Goal: Task Accomplishment & Management: Use online tool/utility

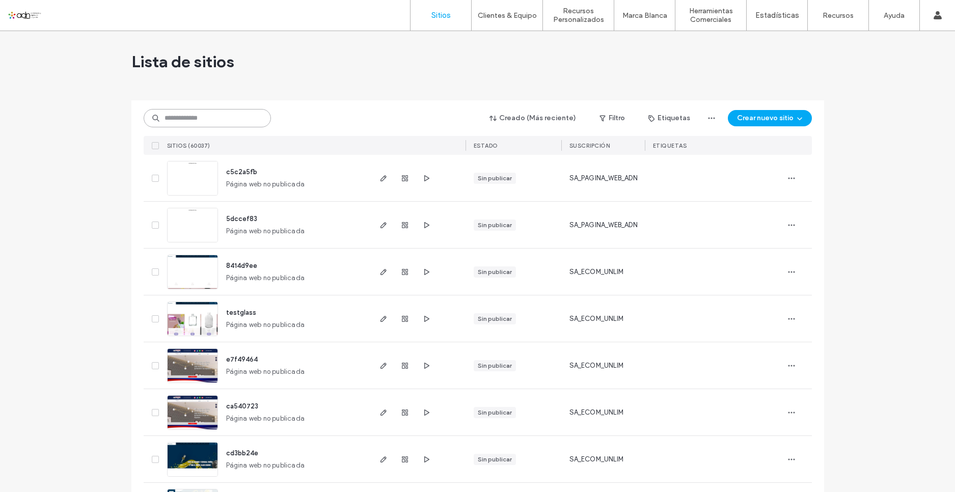
click at [198, 116] on input at bounding box center [207, 118] width 127 height 18
paste input "**********"
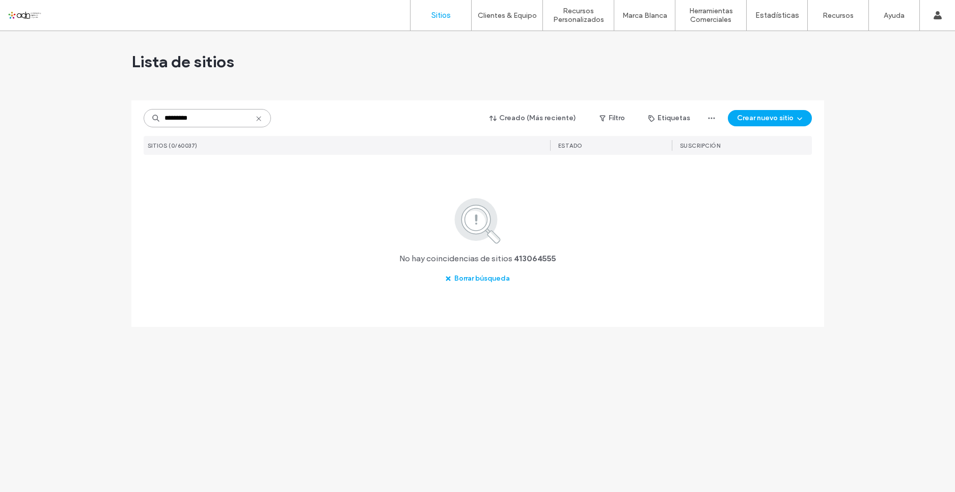
type input "*********"
click at [260, 117] on icon at bounding box center [259, 119] width 8 height 8
paste input "*********"
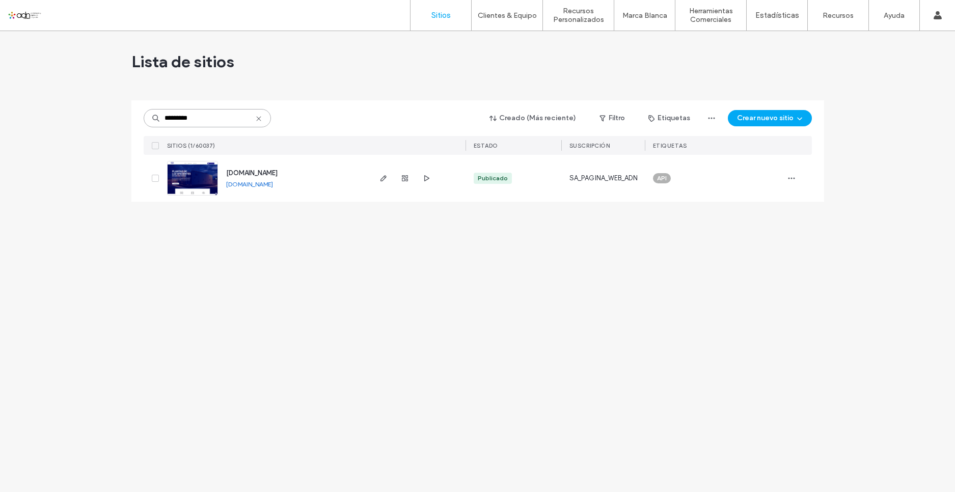
type input "*********"
click at [203, 173] on img at bounding box center [193, 195] width 50 height 69
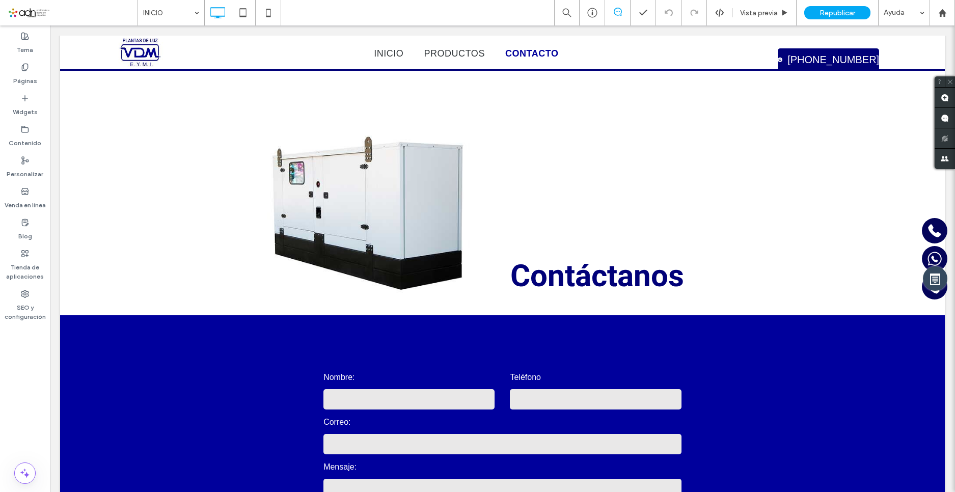
scroll to position [1986, 0]
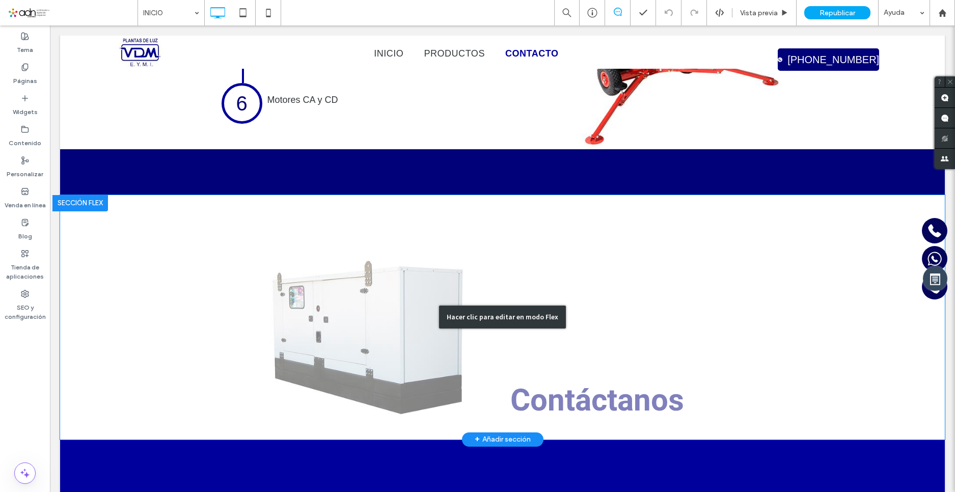
click at [316, 237] on div "Hacer clic para editar en modo Flex" at bounding box center [502, 317] width 885 height 244
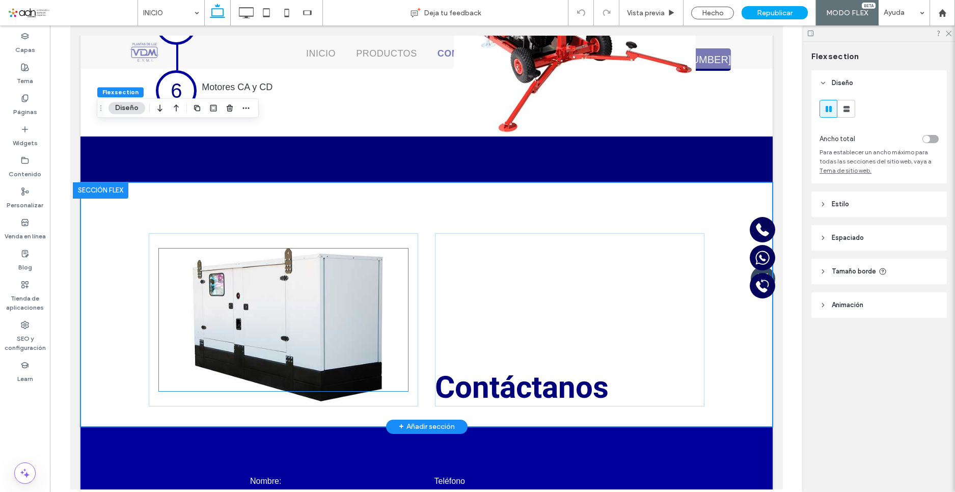
click at [281, 249] on div at bounding box center [283, 320] width 249 height 143
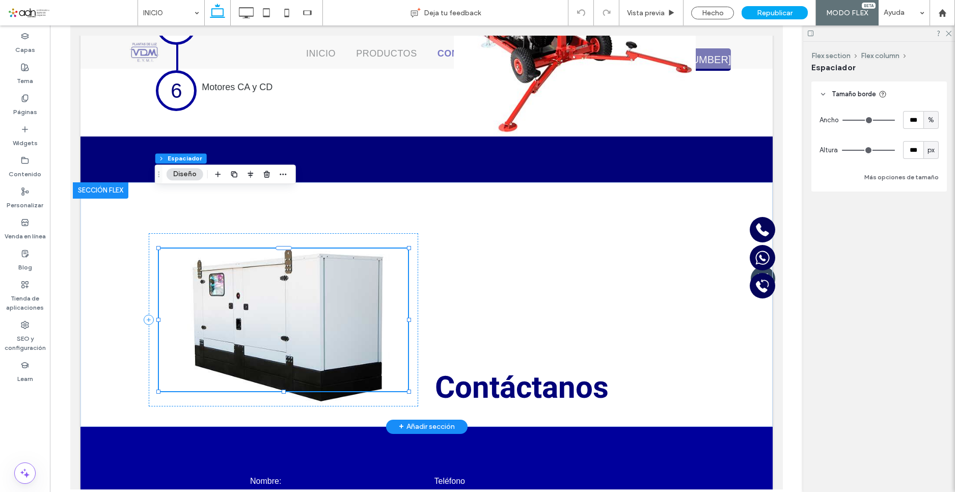
click at [278, 262] on div at bounding box center [283, 320] width 249 height 143
click at [184, 249] on div at bounding box center [283, 320] width 249 height 143
click at [176, 169] on button "Diseño" at bounding box center [185, 174] width 37 height 12
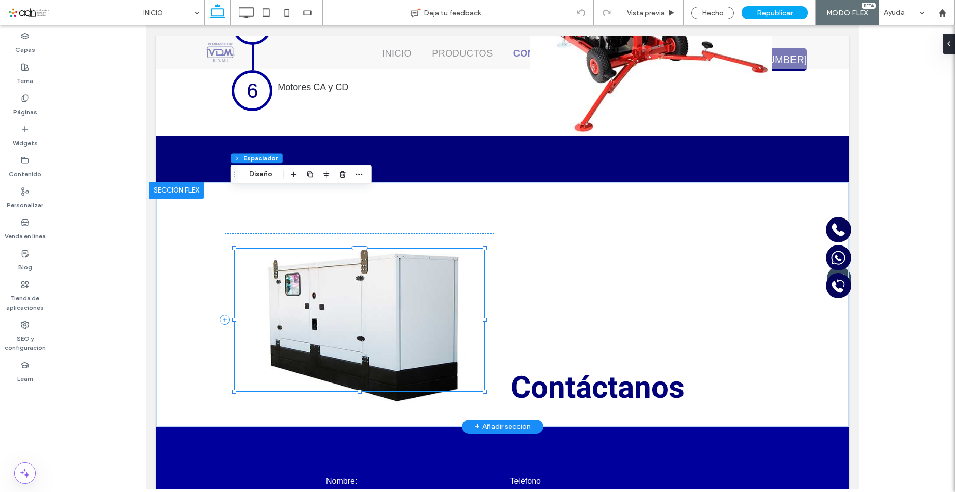
click at [312, 249] on div at bounding box center [359, 320] width 249 height 143
click at [205, 238] on div "Contáctanos" at bounding box center [502, 304] width 611 height 244
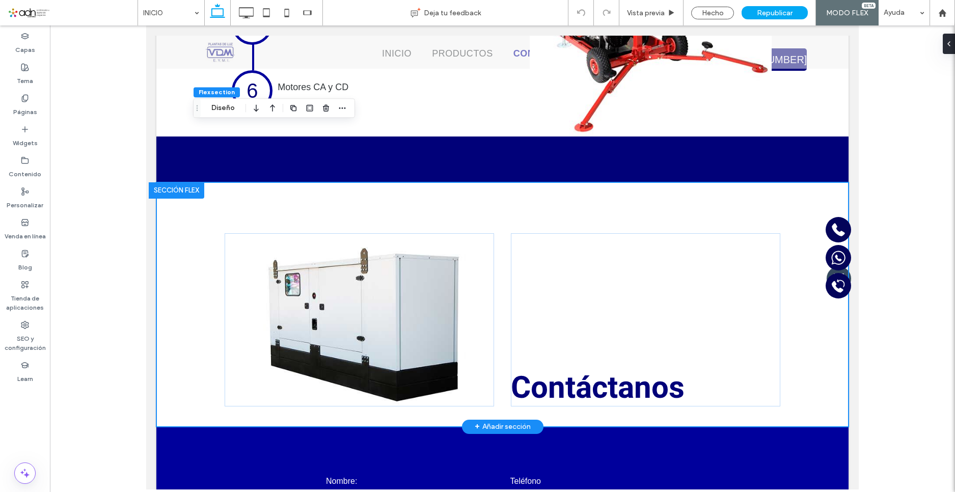
click at [177, 182] on div at bounding box center [177, 190] width 56 height 16
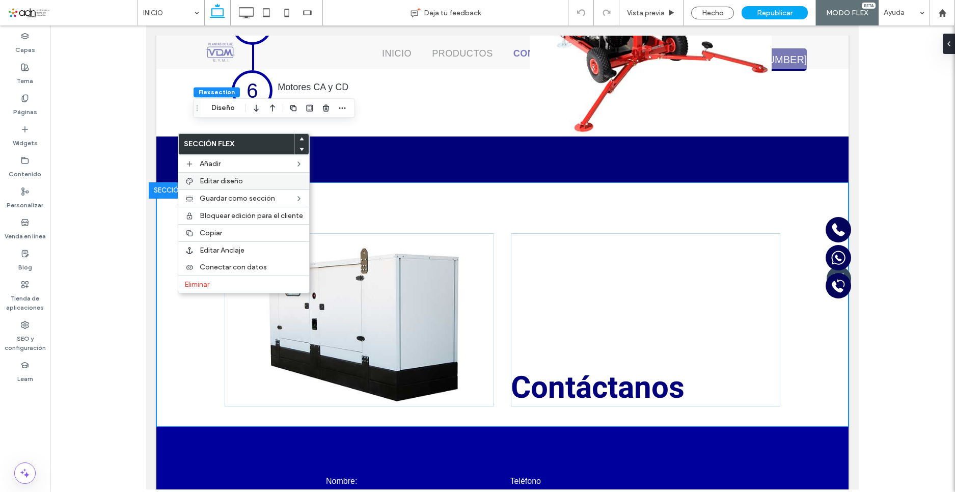
click at [260, 183] on label "Editar diseño" at bounding box center [251, 181] width 103 height 9
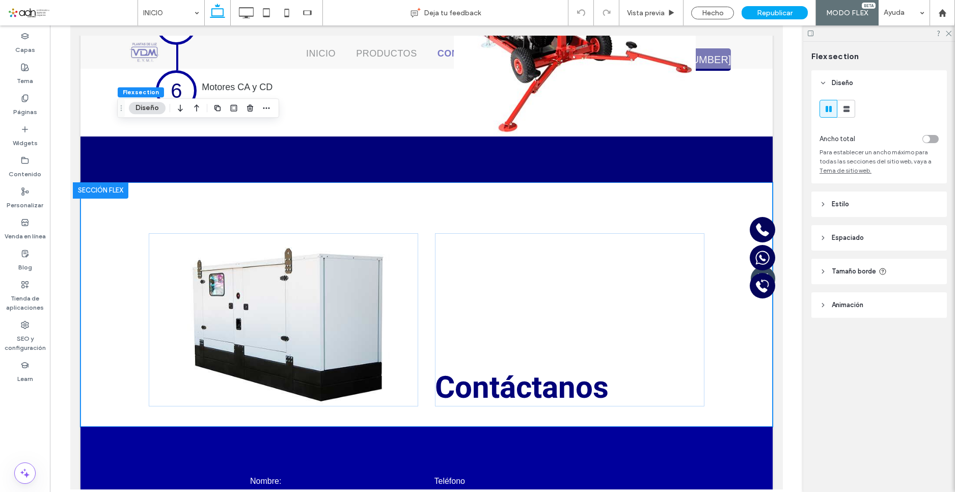
click at [853, 242] on span "Espaciado" at bounding box center [848, 238] width 32 height 10
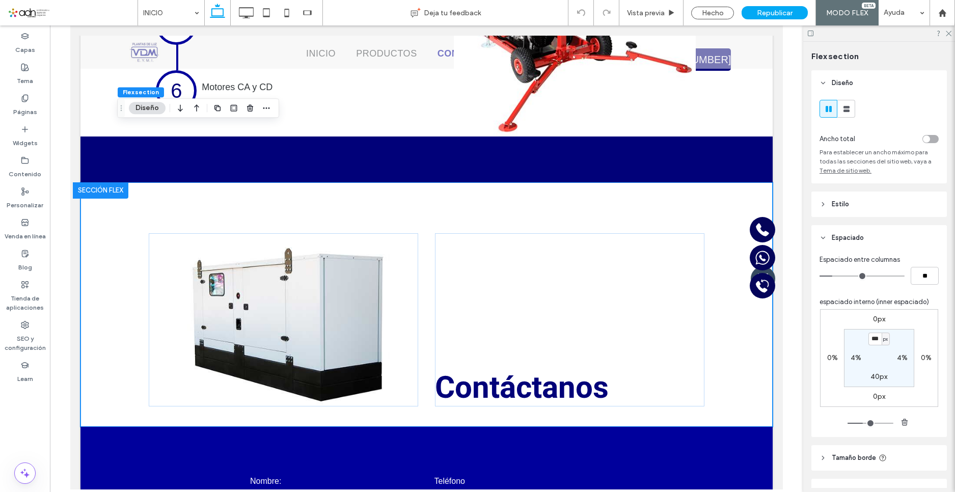
scroll to position [57, 0]
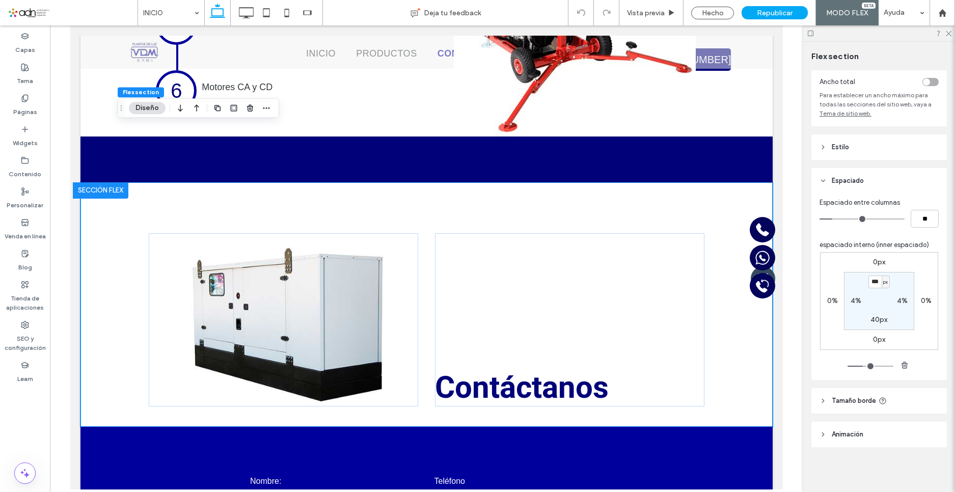
click at [860, 145] on header "Estilo" at bounding box center [878, 146] width 135 height 25
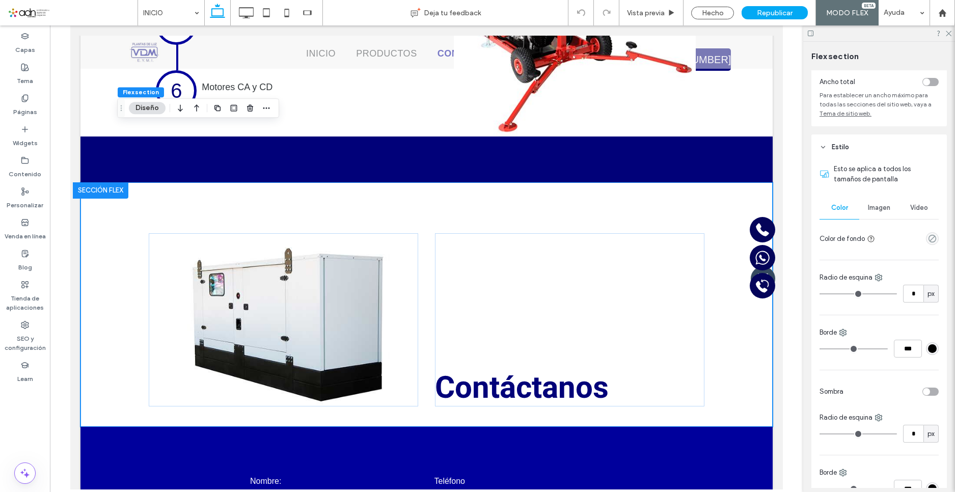
click at [879, 211] on span "Imagen" at bounding box center [879, 208] width 22 height 8
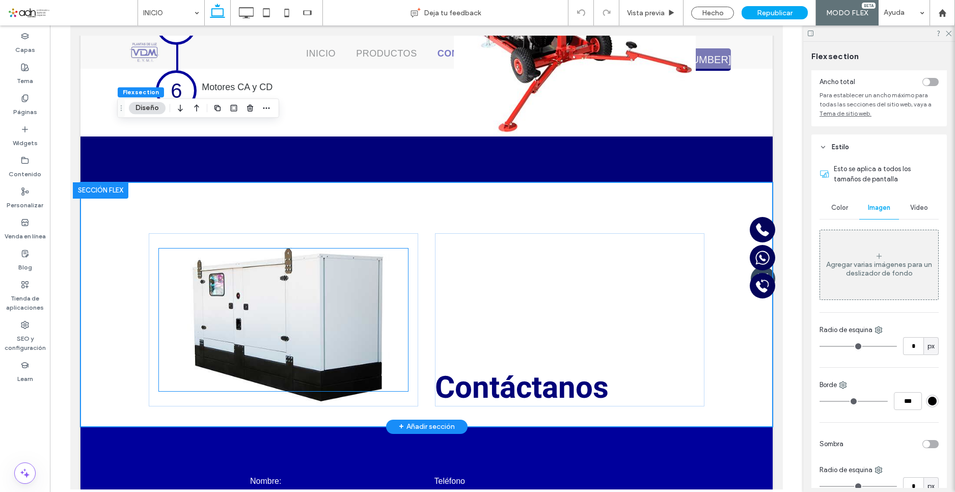
click at [307, 249] on div at bounding box center [283, 320] width 249 height 143
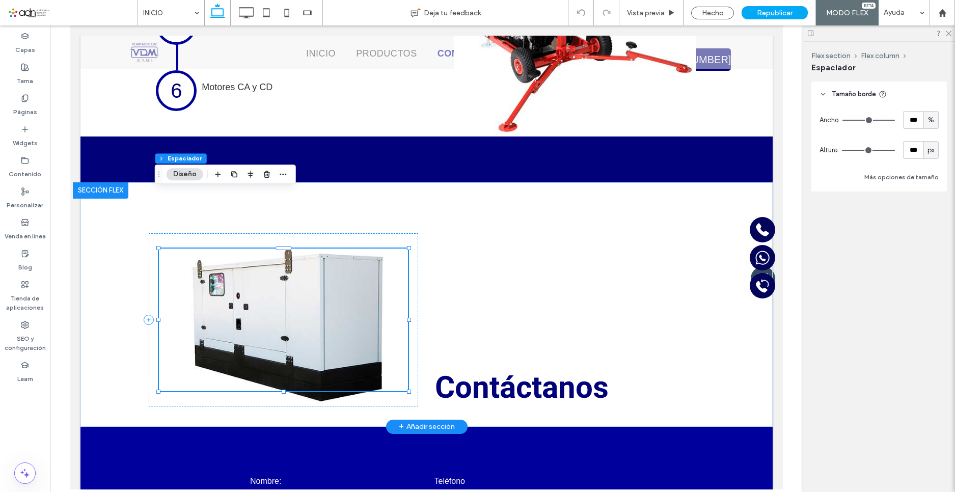
click at [304, 249] on div at bounding box center [283, 320] width 249 height 143
click at [299, 339] on div at bounding box center [283, 319] width 269 height 173
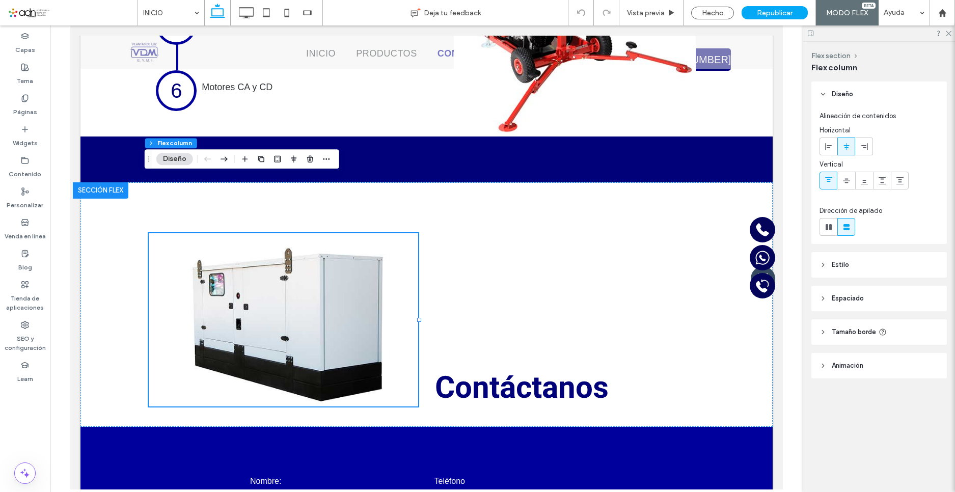
click at [853, 371] on header "Animación" at bounding box center [878, 365] width 135 height 25
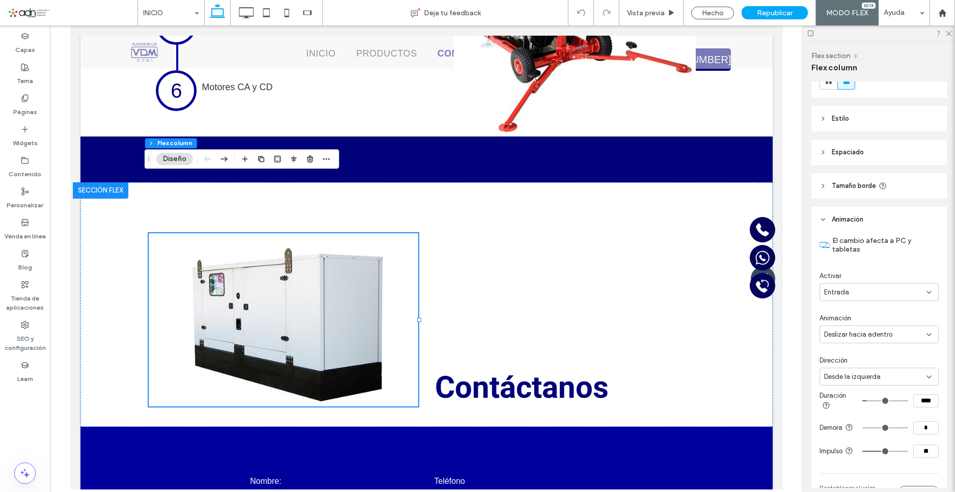
scroll to position [153, 0]
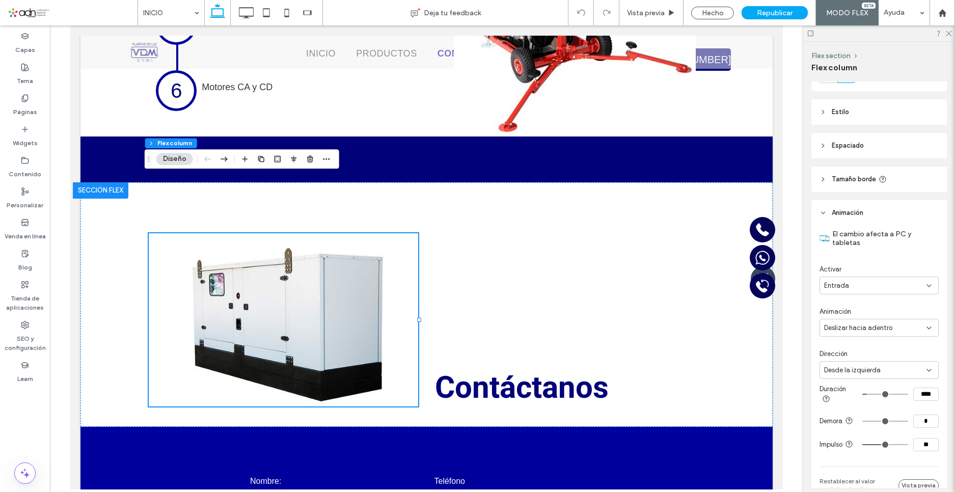
click at [865, 116] on header "Estilo" at bounding box center [878, 111] width 135 height 25
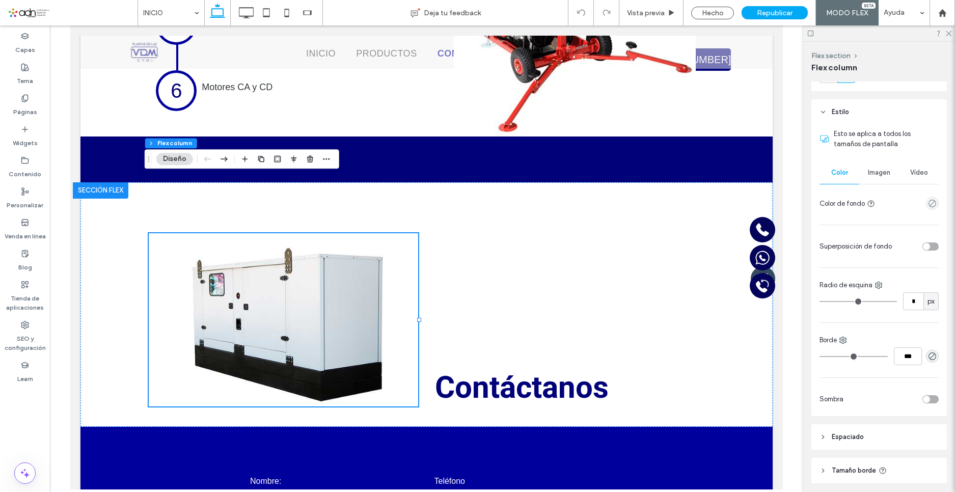
click at [878, 174] on span "Imagen" at bounding box center [879, 173] width 22 height 8
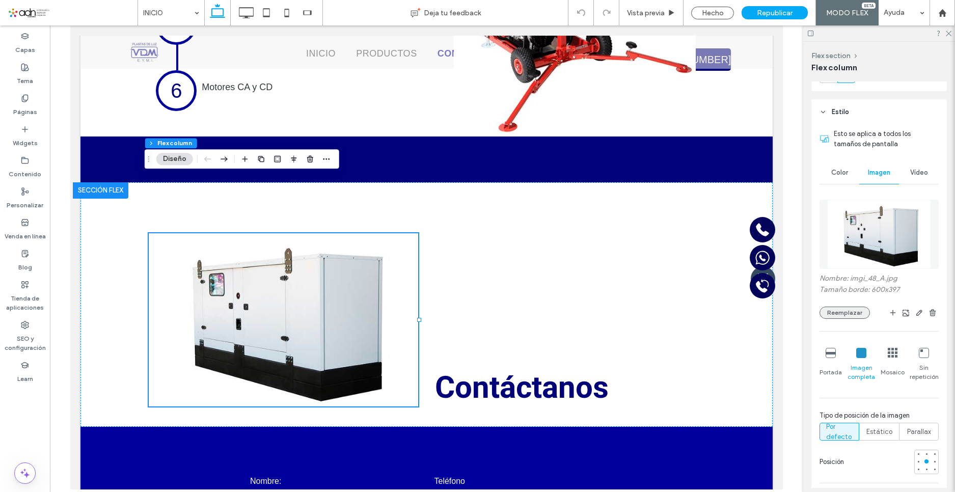
click at [854, 315] on button "Reemplazar" at bounding box center [844, 313] width 50 height 12
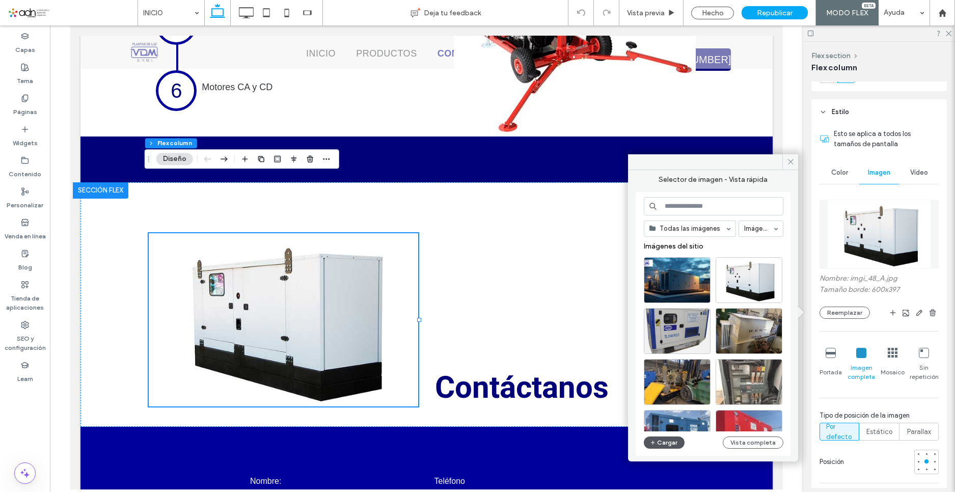
click at [654, 443] on icon "button" at bounding box center [653, 442] width 6 height 8
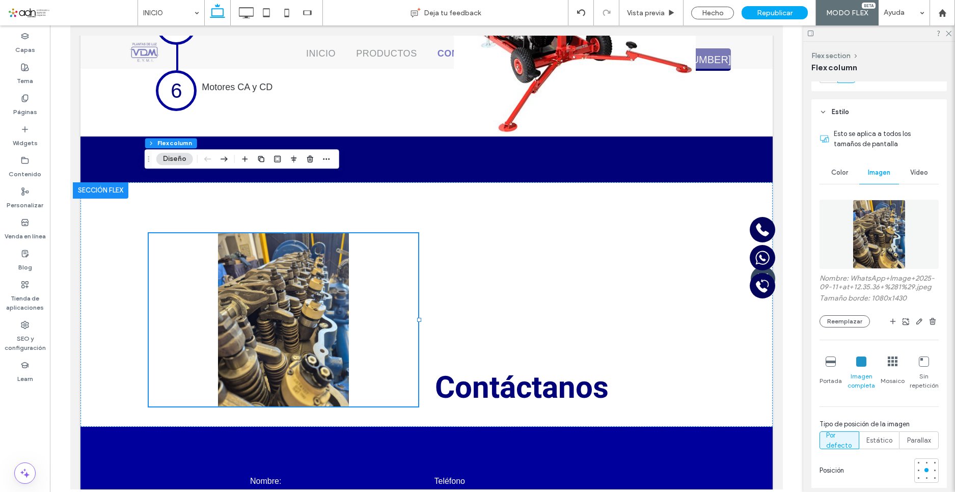
click at [828, 363] on icon at bounding box center [831, 361] width 10 height 10
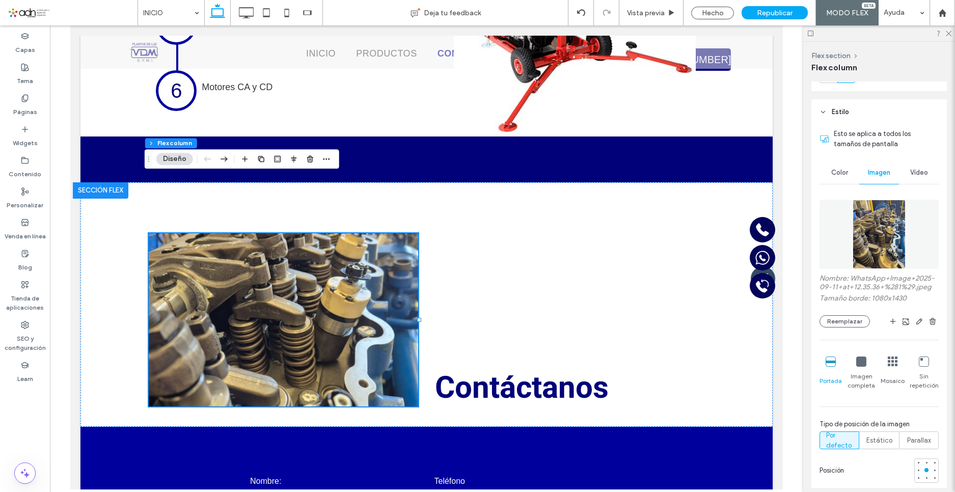
click at [860, 365] on icon at bounding box center [861, 361] width 10 height 10
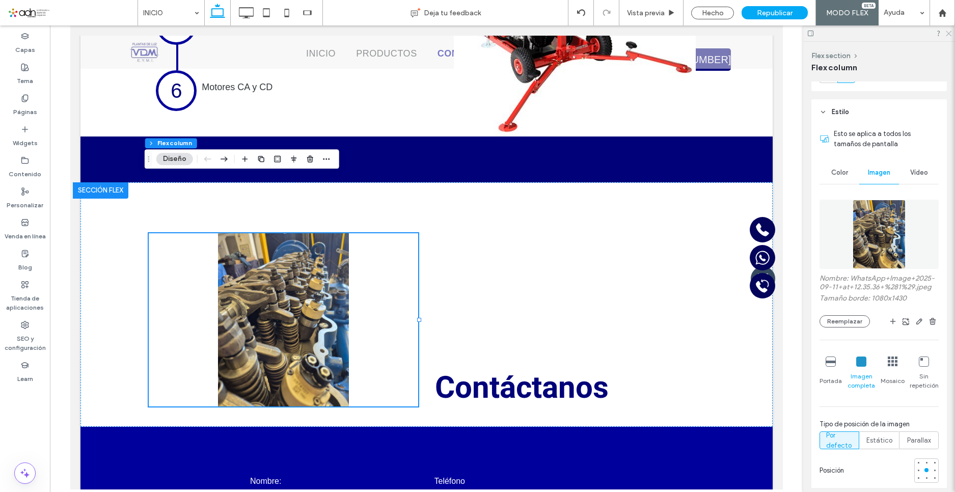
drag, startPoint x: 949, startPoint y: 33, endPoint x: 666, endPoint y: 101, distance: 291.4
click at [949, 33] on icon at bounding box center [948, 33] width 7 height 7
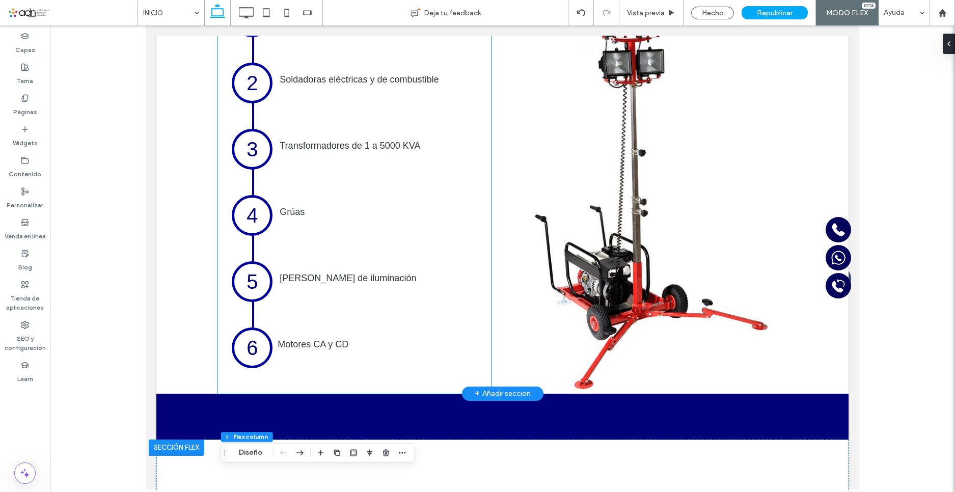
scroll to position [1630, 0]
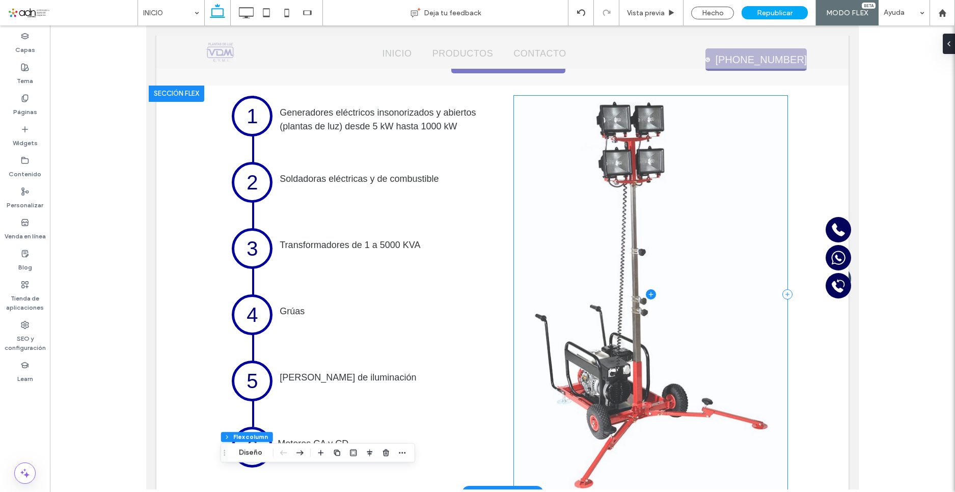
click at [676, 238] on span at bounding box center [651, 294] width 274 height 397
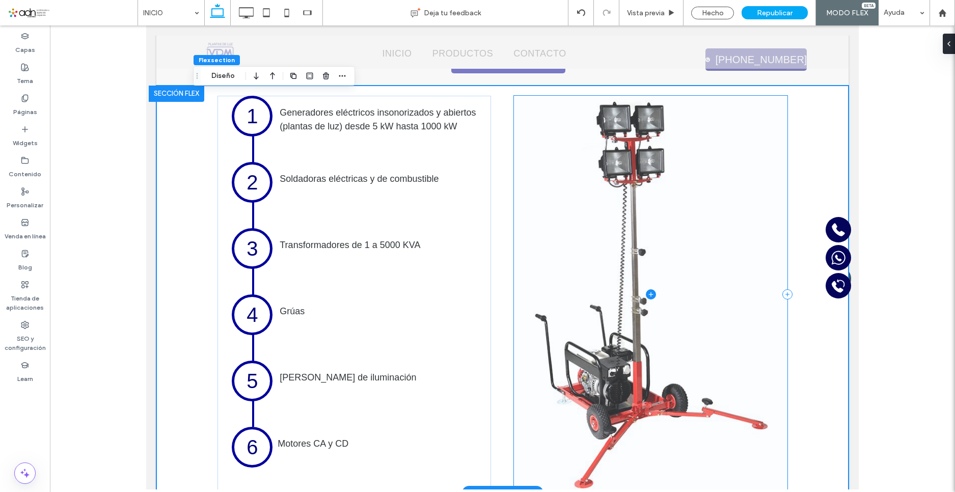
click at [683, 230] on span at bounding box center [651, 294] width 274 height 397
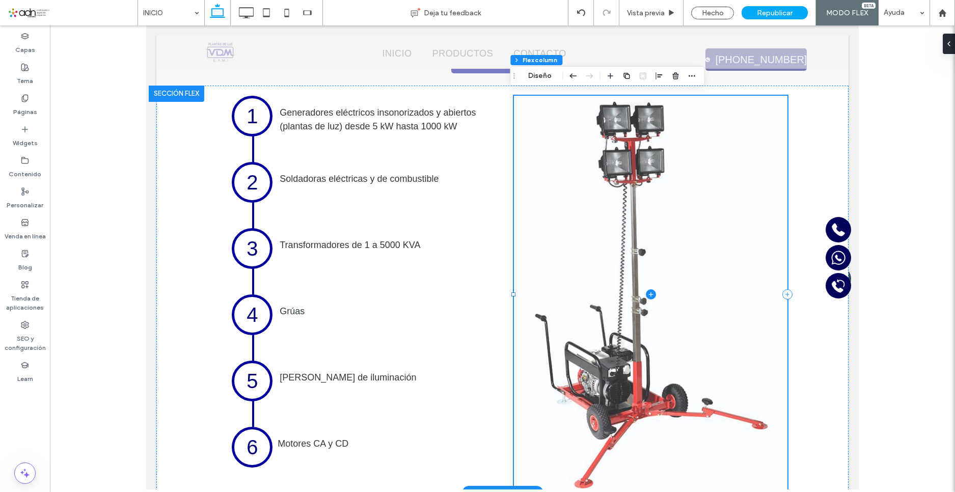
click at [607, 132] on span at bounding box center [651, 294] width 274 height 397
click at [635, 121] on span at bounding box center [651, 294] width 274 height 397
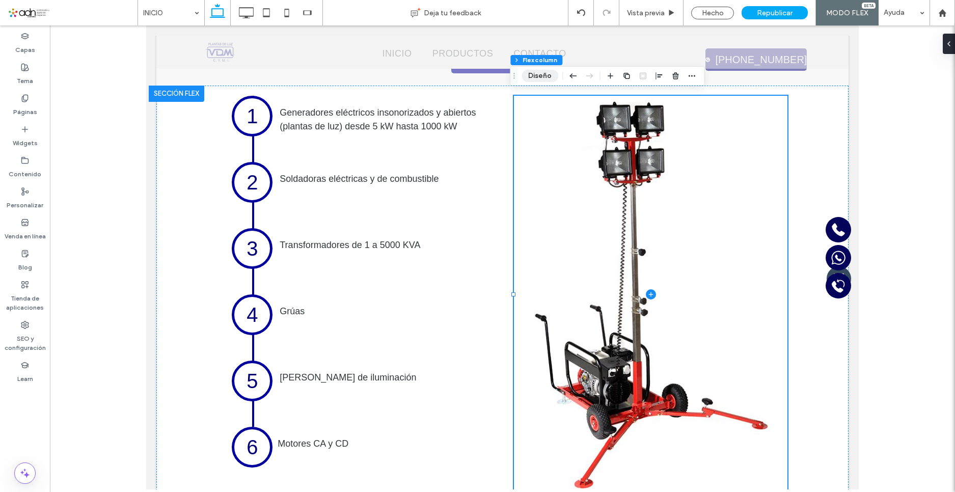
click at [538, 70] on button "Diseño" at bounding box center [539, 76] width 37 height 12
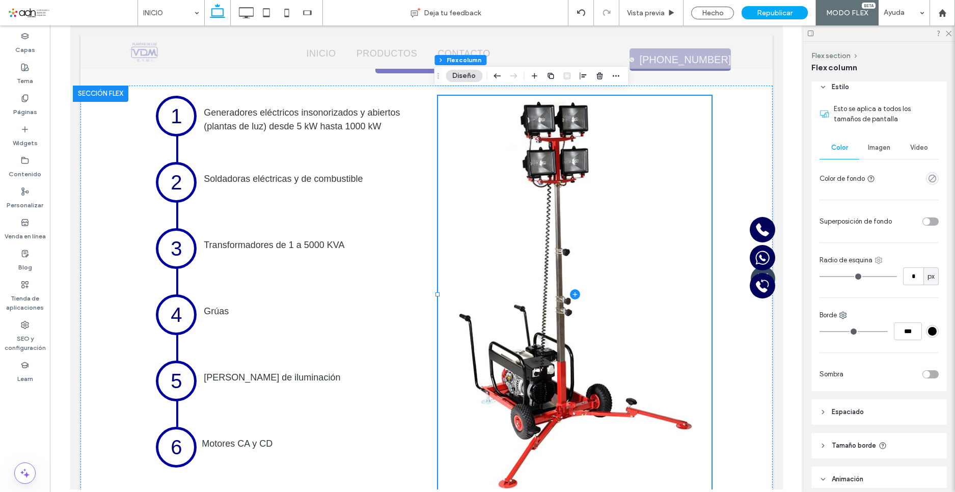
scroll to position [204, 0]
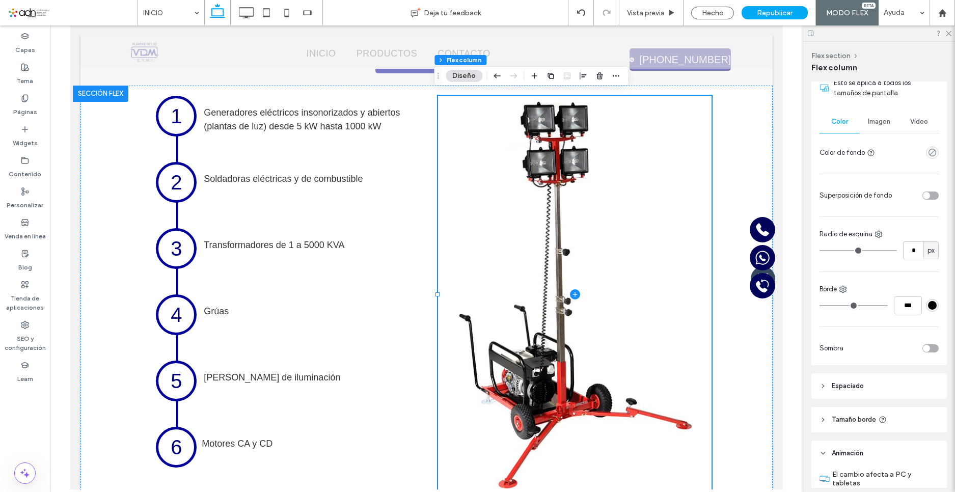
click at [872, 113] on div "Imagen" at bounding box center [879, 122] width 40 height 22
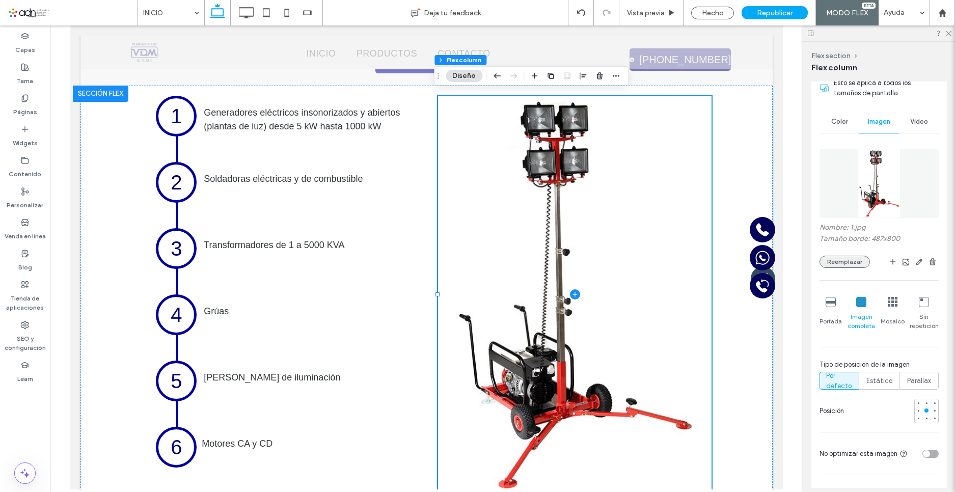
click at [859, 260] on button "Reemplazar" at bounding box center [844, 262] width 50 height 12
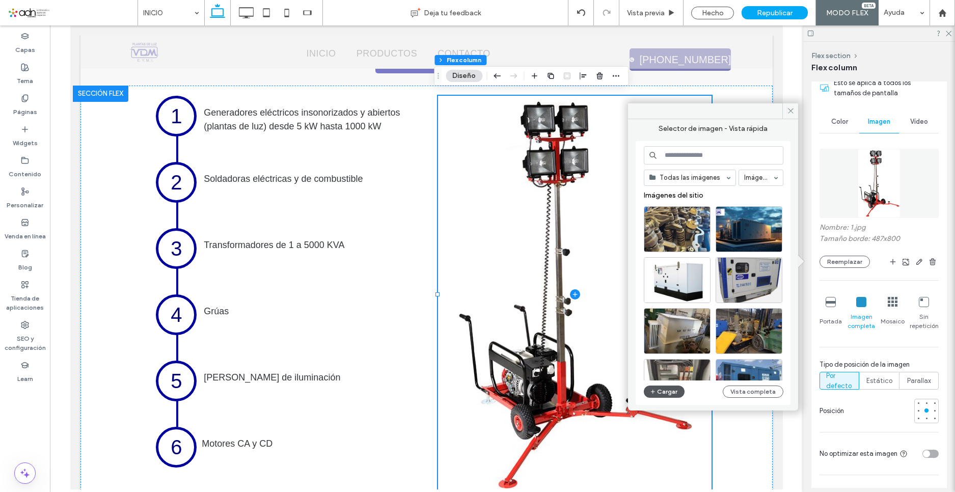
click at [670, 394] on button "Cargar" at bounding box center [664, 392] width 41 height 12
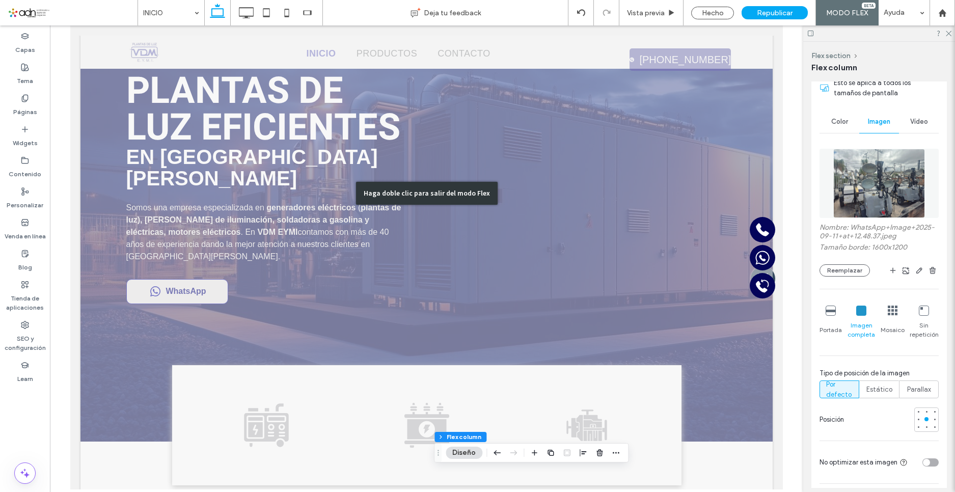
scroll to position [0, 0]
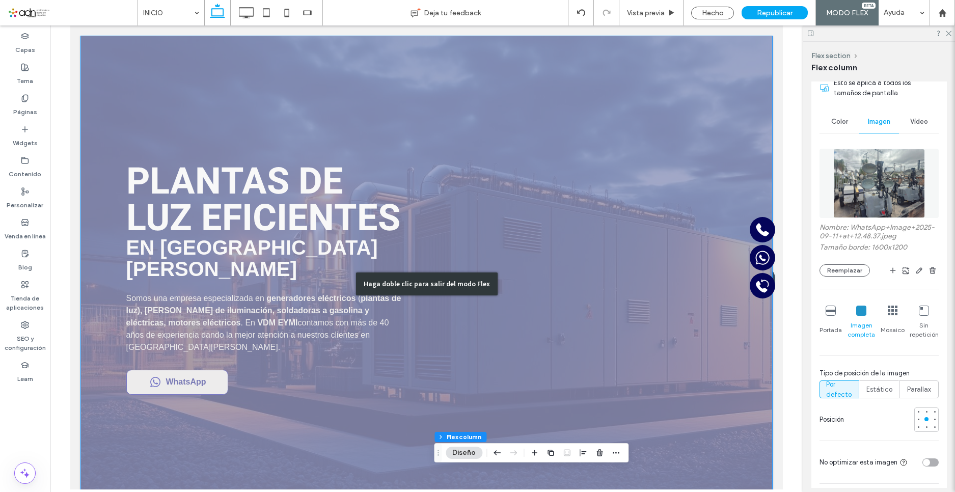
click at [556, 134] on div "Haga doble clic para salir del modo Flex" at bounding box center [426, 284] width 692 height 497
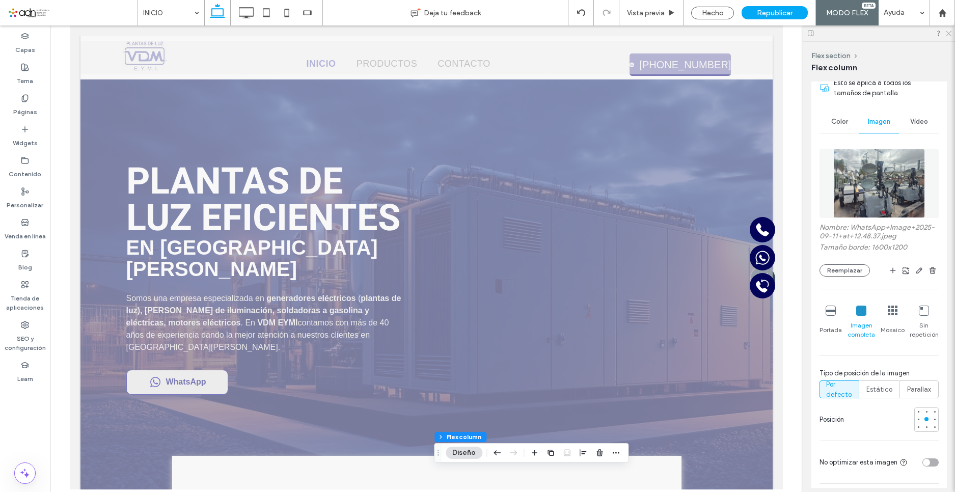
click at [946, 33] on icon at bounding box center [948, 33] width 7 height 7
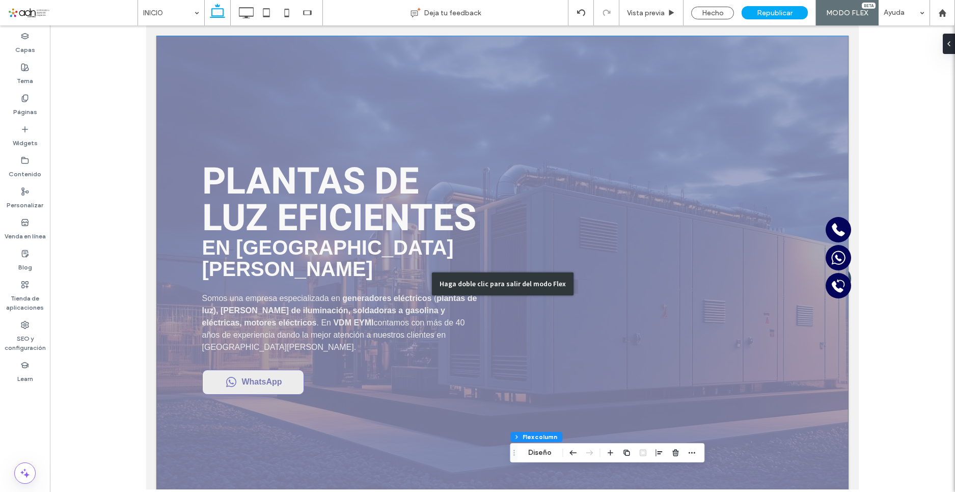
click at [553, 163] on div "Haga doble clic para salir del modo Flex" at bounding box center [502, 284] width 692 height 497
drag, startPoint x: 553, startPoint y: 163, endPoint x: 649, endPoint y: 163, distance: 96.3
click at [649, 163] on div "Plantas de luz eficientes en San Luis Potosí Somos una empresa especializada en…" at bounding box center [507, 279] width 611 height 232
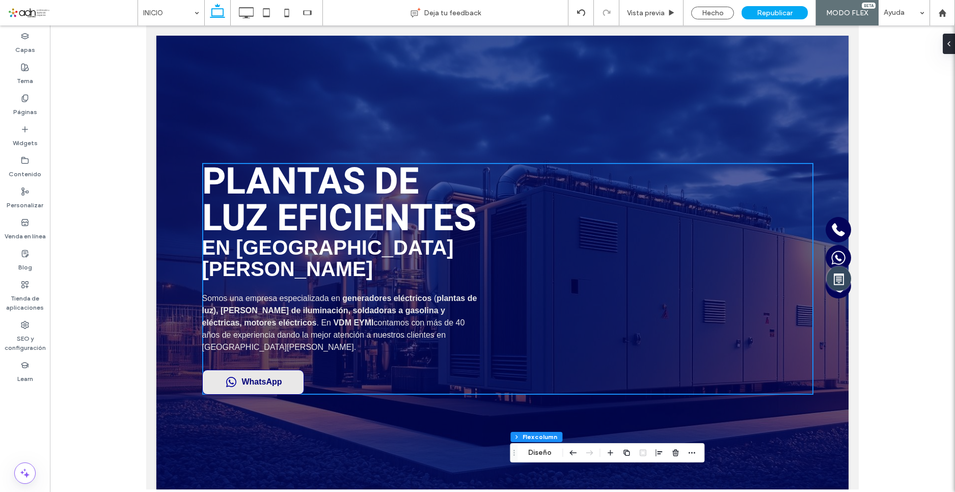
click at [649, 163] on div "Plantas de luz eficientes en San Luis Potosí Somos una empresa especializada en…" at bounding box center [507, 279] width 611 height 232
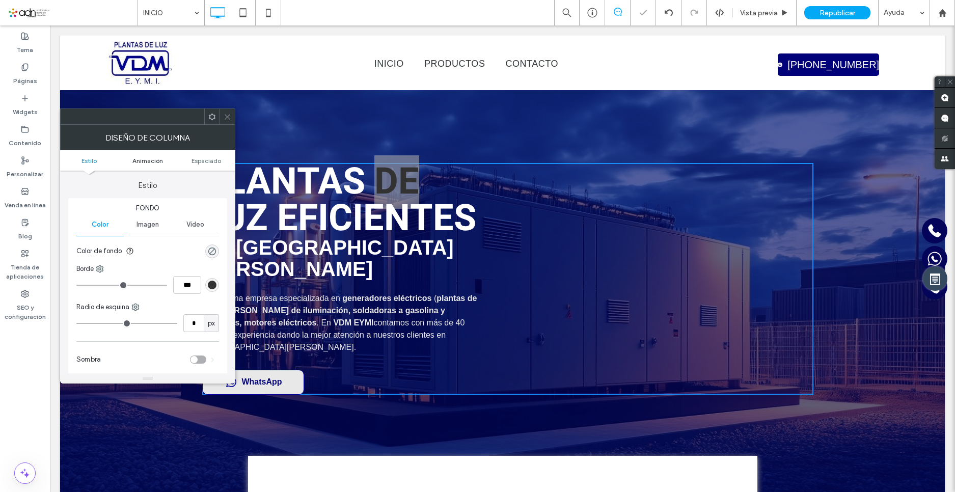
click at [147, 160] on span "Animación" at bounding box center [147, 161] width 31 height 8
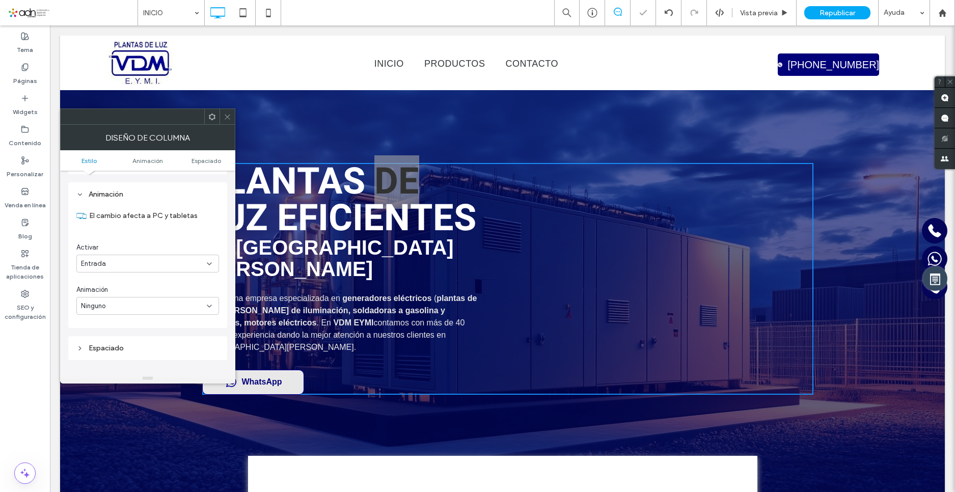
scroll to position [207, 0]
click at [233, 118] on div at bounding box center [226, 116] width 15 height 15
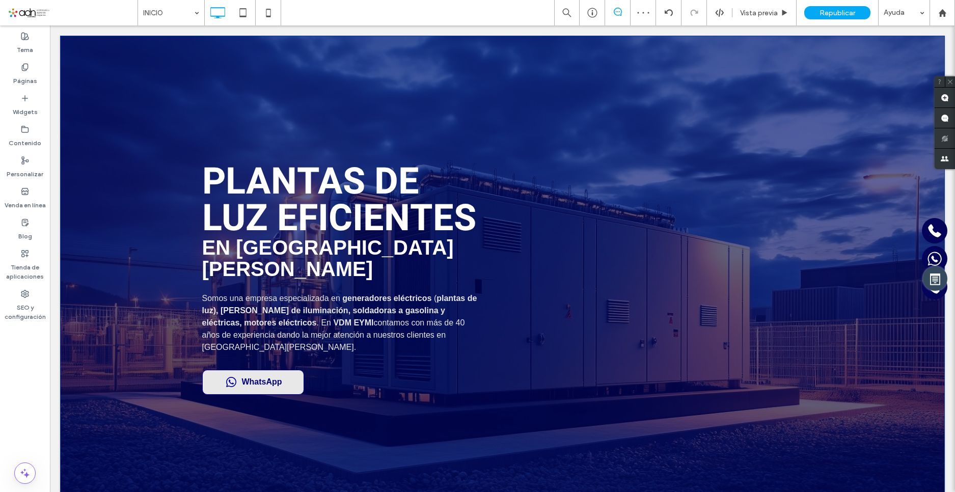
click at [103, 101] on div "Plantas de luz eficientes en San Luis Potosí Somos una empresa especializada en…" at bounding box center [502, 284] width 885 height 497
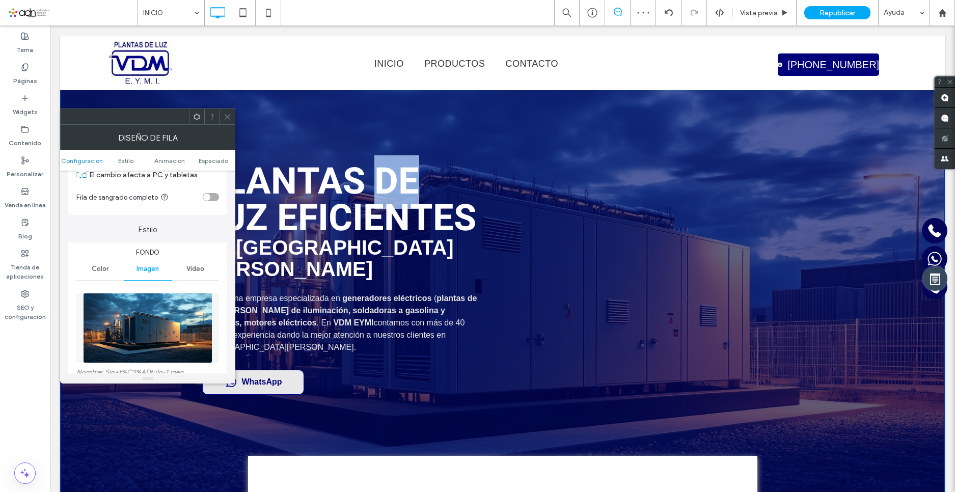
scroll to position [102, 0]
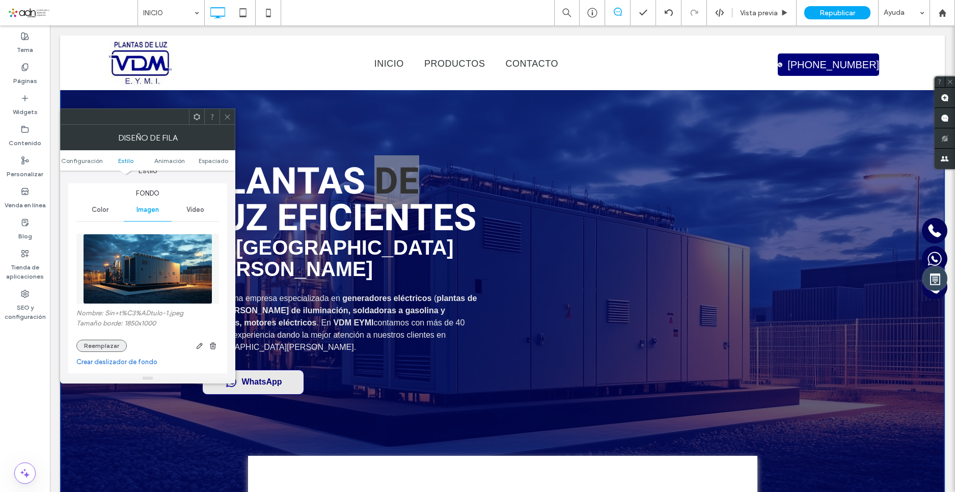
click at [114, 348] on button "Reemplazar" at bounding box center [101, 346] width 50 height 12
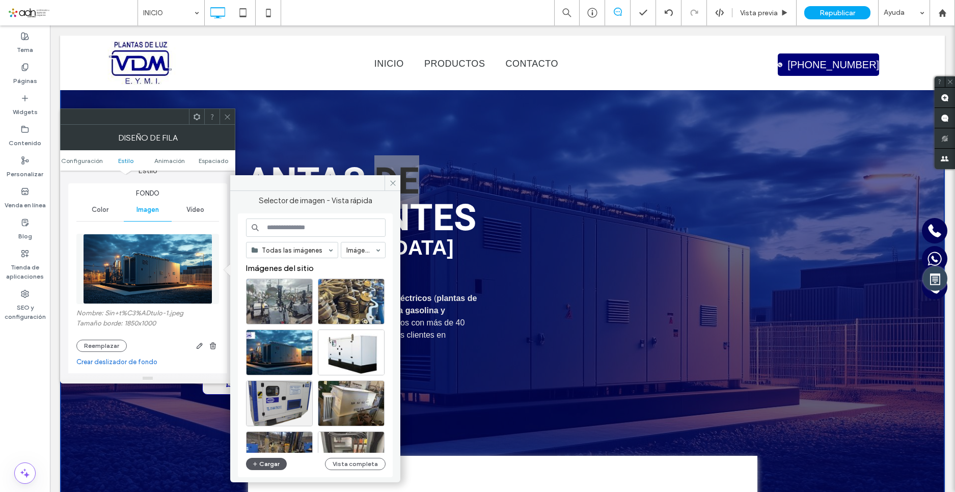
click at [262, 459] on button "Cargar" at bounding box center [266, 464] width 41 height 12
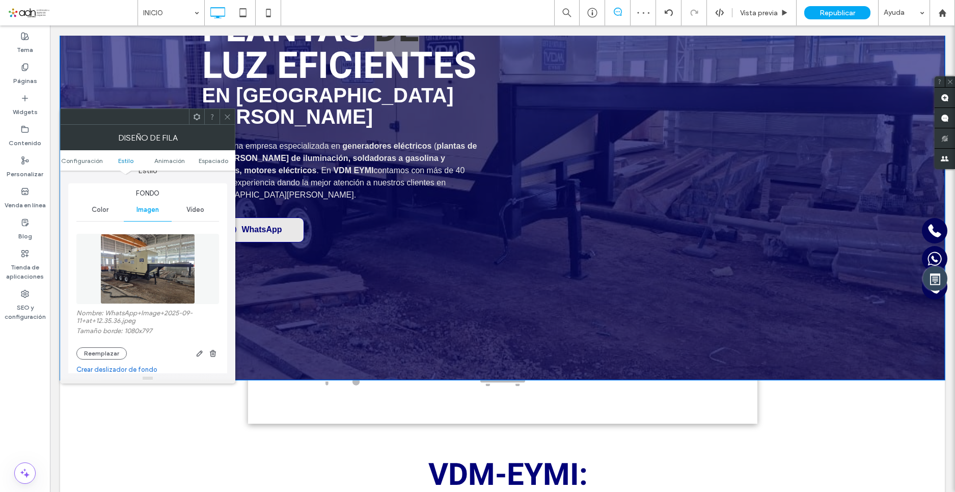
scroll to position [153, 0]
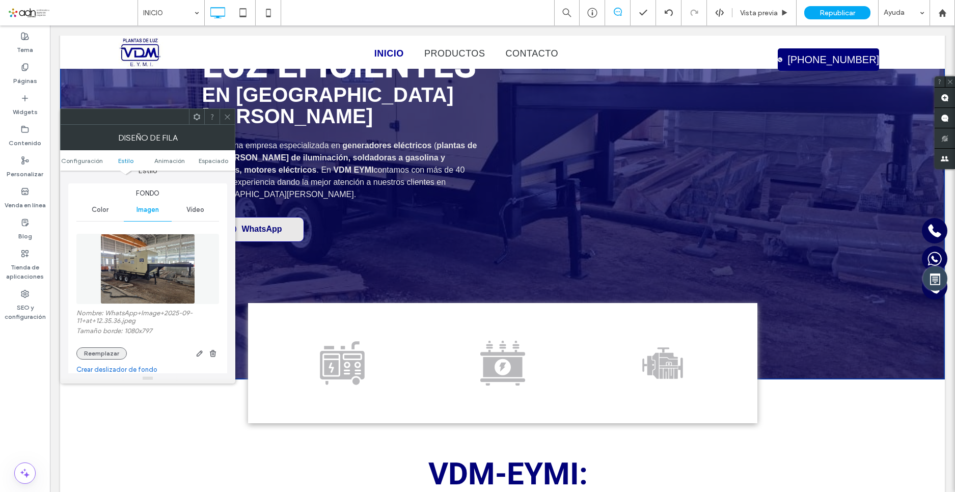
click at [118, 352] on button "Reemplazar" at bounding box center [101, 353] width 50 height 12
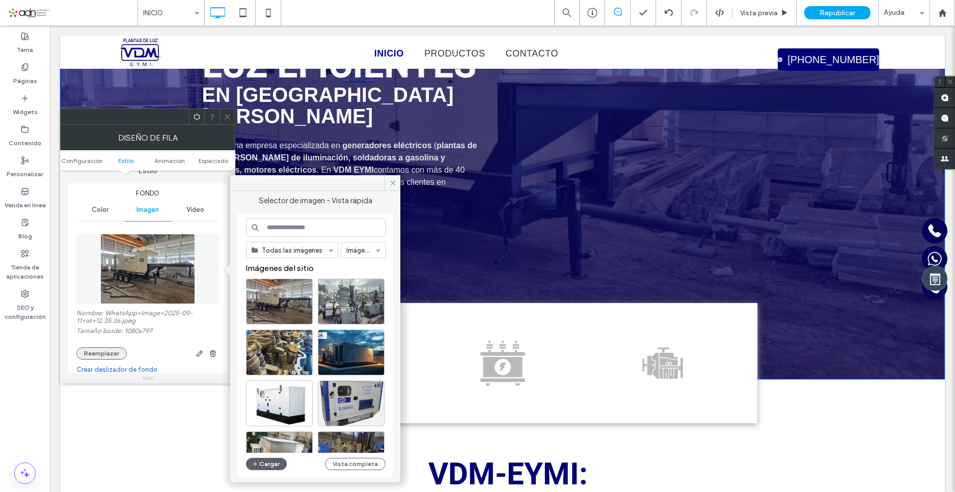
click at [90, 355] on button "Reemplazar" at bounding box center [101, 353] width 50 height 12
click at [262, 470] on button "Cargar" at bounding box center [266, 464] width 41 height 12
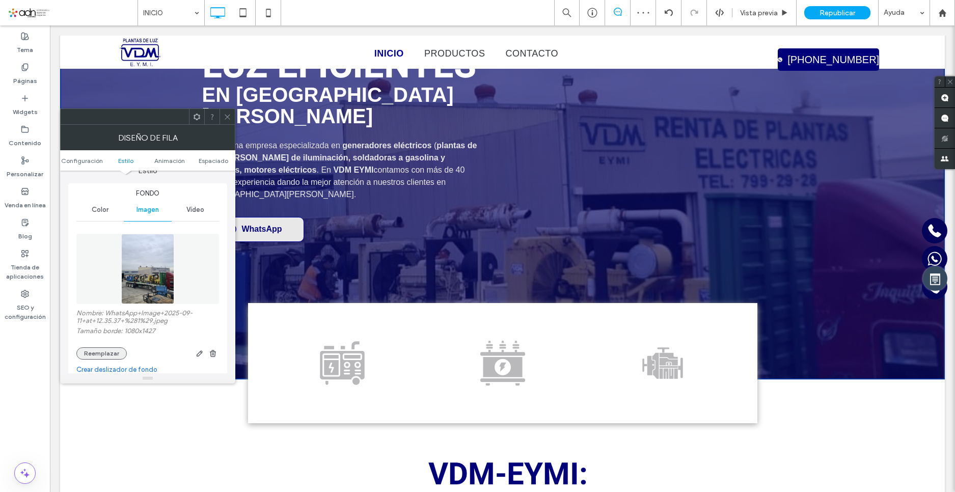
click at [113, 356] on button "Reemplazar" at bounding box center [101, 353] width 50 height 12
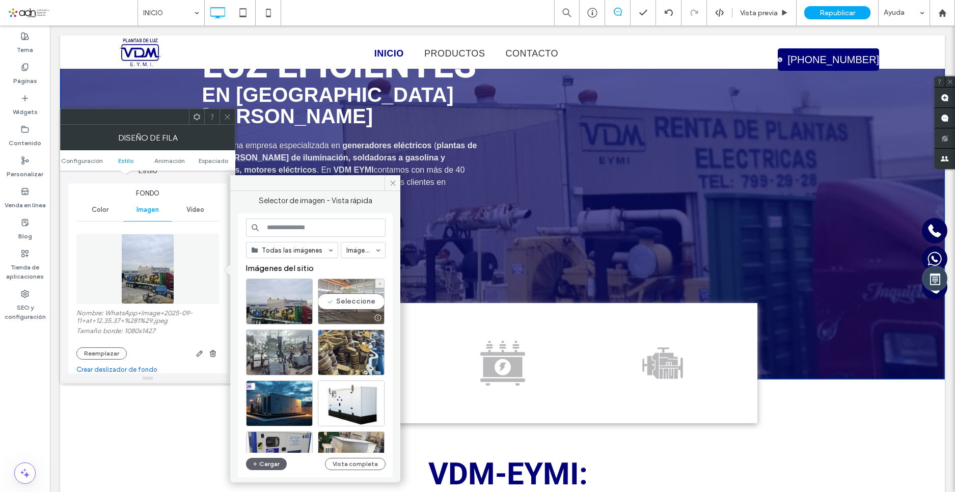
click at [347, 294] on div "Seleccione" at bounding box center [351, 302] width 67 height 46
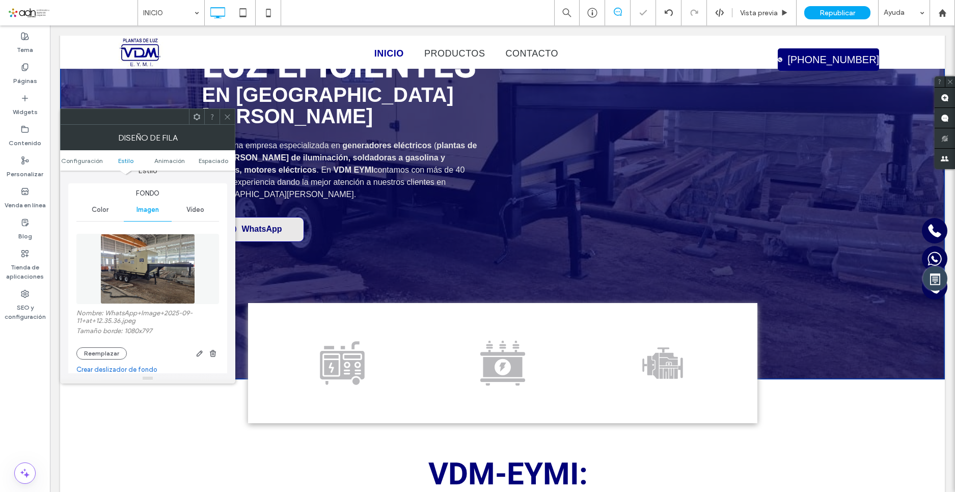
scroll to position [0, 0]
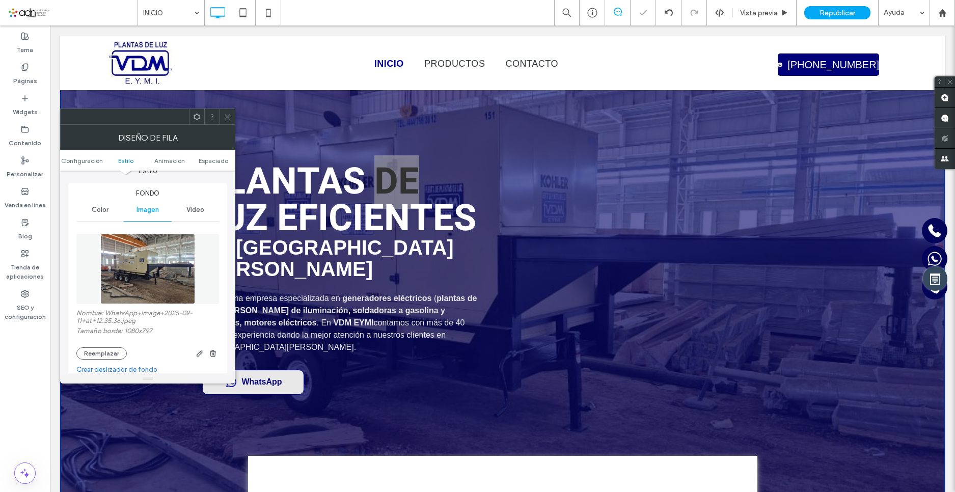
drag, startPoint x: 228, startPoint y: 111, endPoint x: 345, endPoint y: 171, distance: 131.9
click at [228, 111] on span at bounding box center [228, 116] width 8 height 15
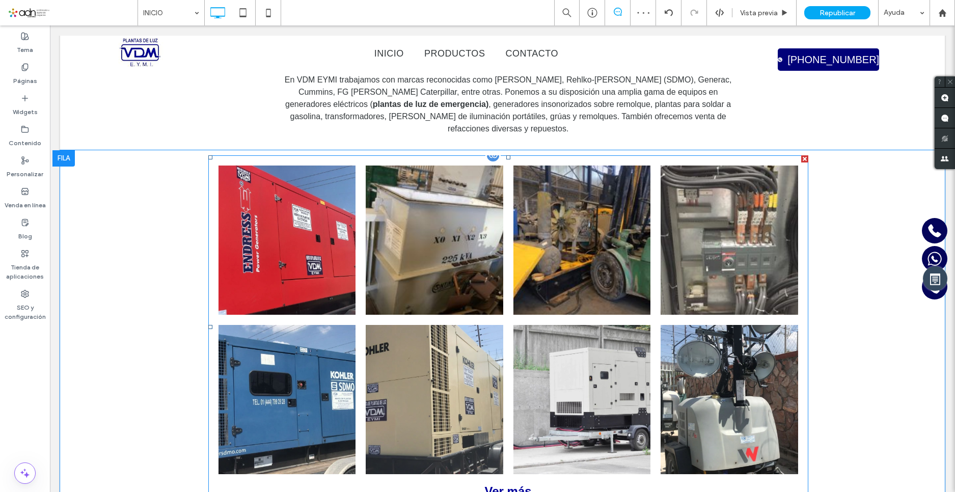
scroll to position [968, 0]
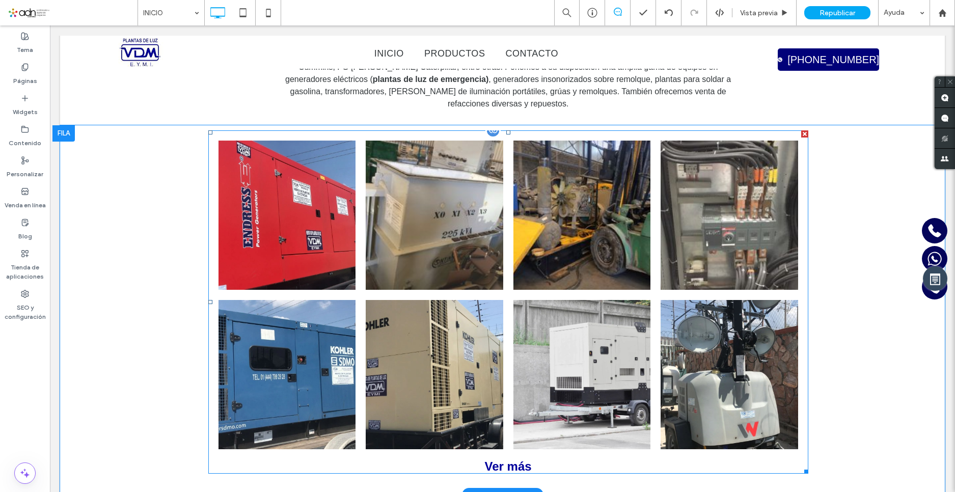
click at [429, 235] on li "Button" at bounding box center [434, 214] width 147 height 159
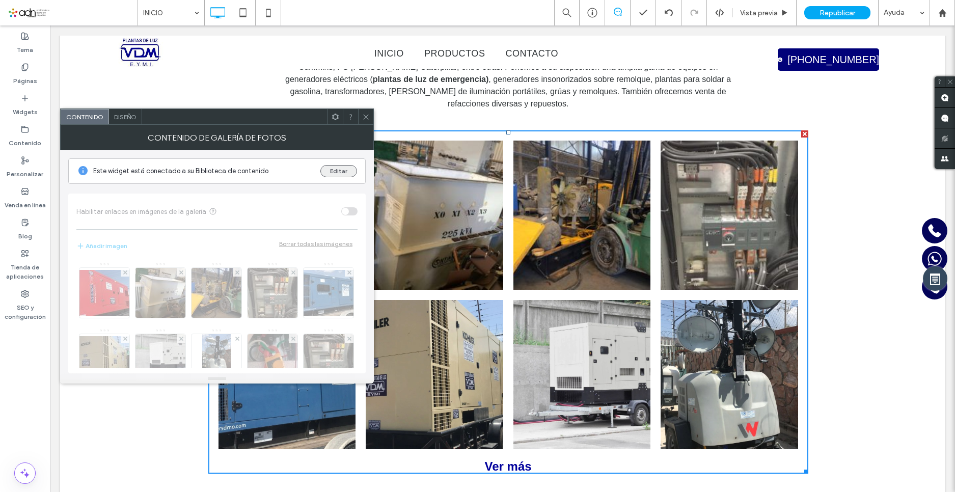
click at [336, 169] on button "Editar" at bounding box center [338, 171] width 37 height 12
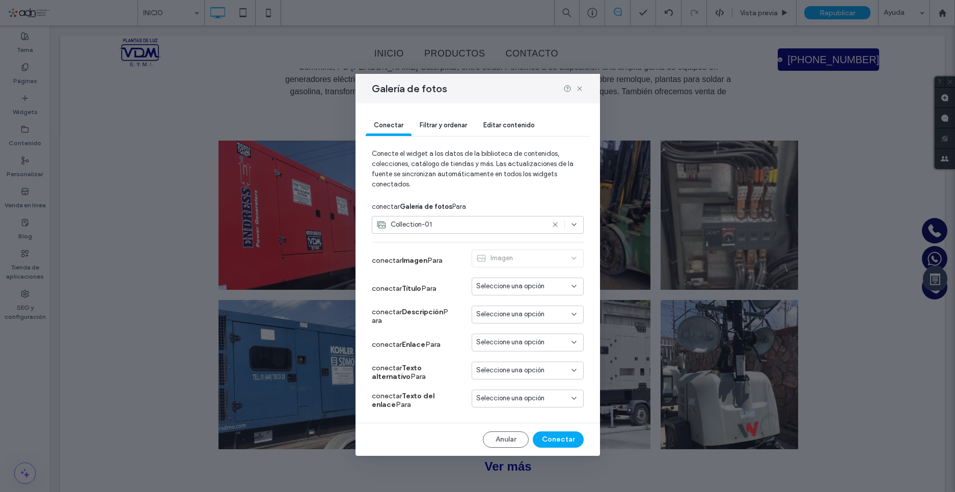
click at [580, 224] on div "Collection-01" at bounding box center [478, 225] width 212 height 18
click at [516, 125] on span "Editar contenido" at bounding box center [508, 125] width 51 height 8
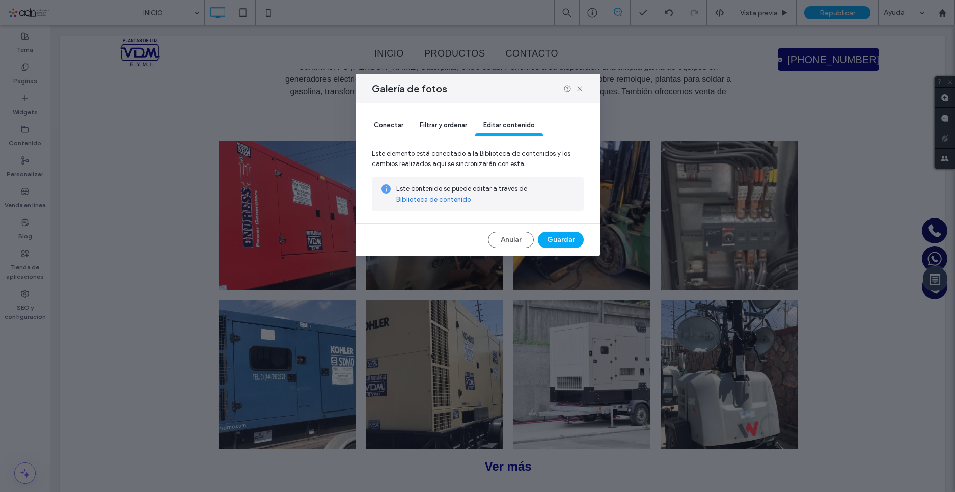
click at [425, 200] on link "Biblioteca de contenido" at bounding box center [433, 200] width 75 height 10
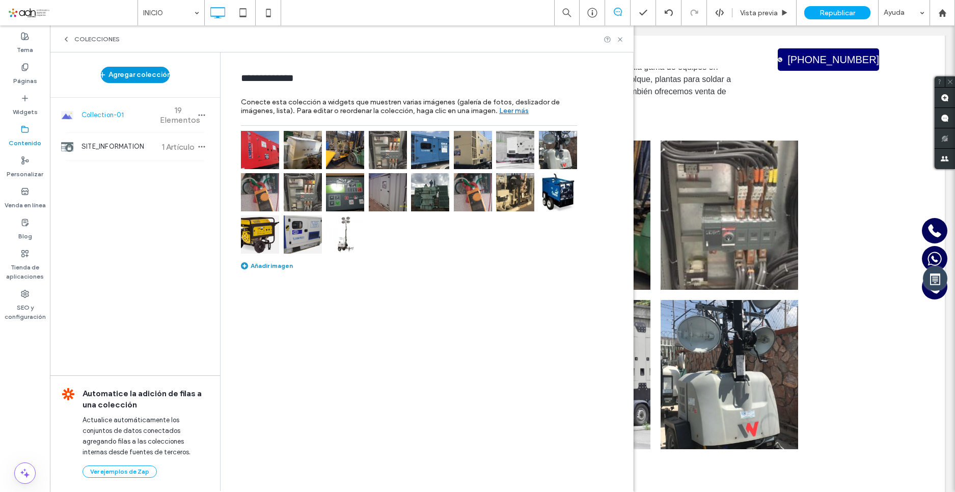
click at [149, 73] on button "Agregar colección" at bounding box center [135, 75] width 69 height 16
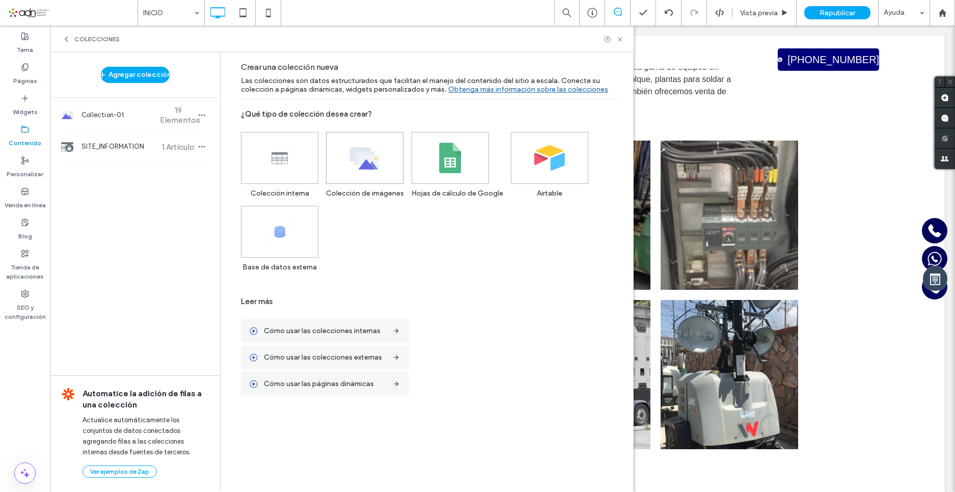
click at [373, 157] on use at bounding box center [365, 158] width 30 height 22
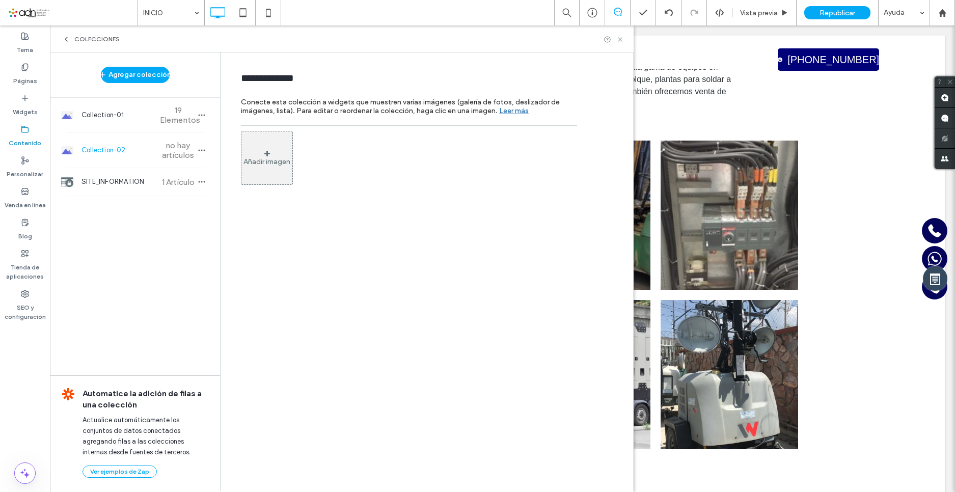
click at [277, 145] on div "Añadir imagen" at bounding box center [267, 158] width 52 height 54
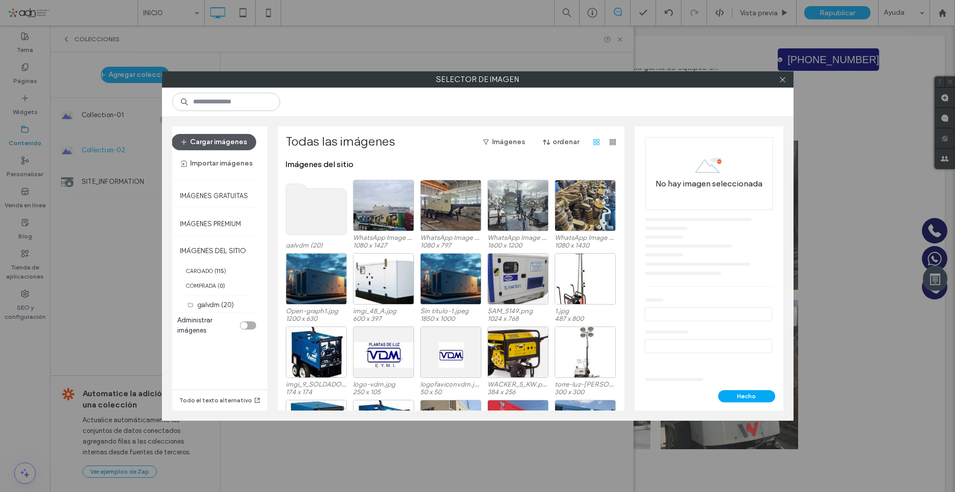
click at [218, 142] on button "Cargar imágenes" at bounding box center [214, 142] width 85 height 16
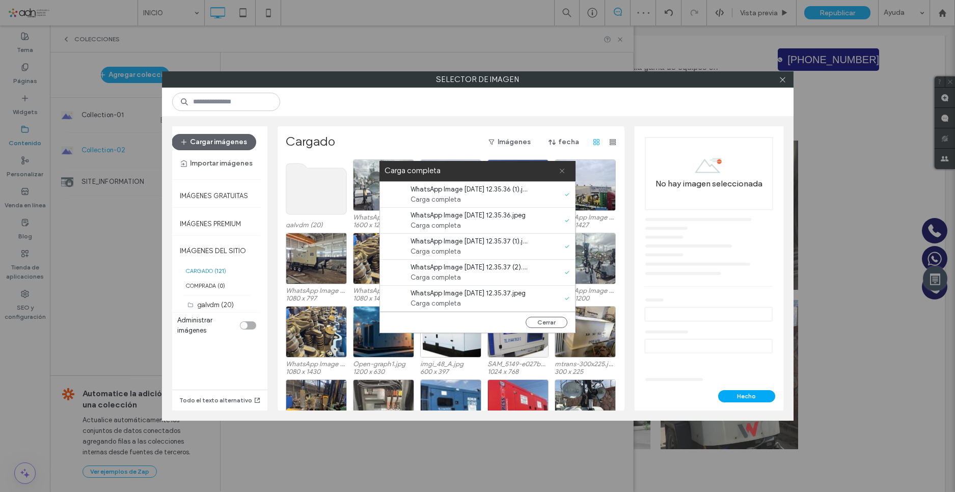
click at [561, 170] on use at bounding box center [562, 171] width 5 height 5
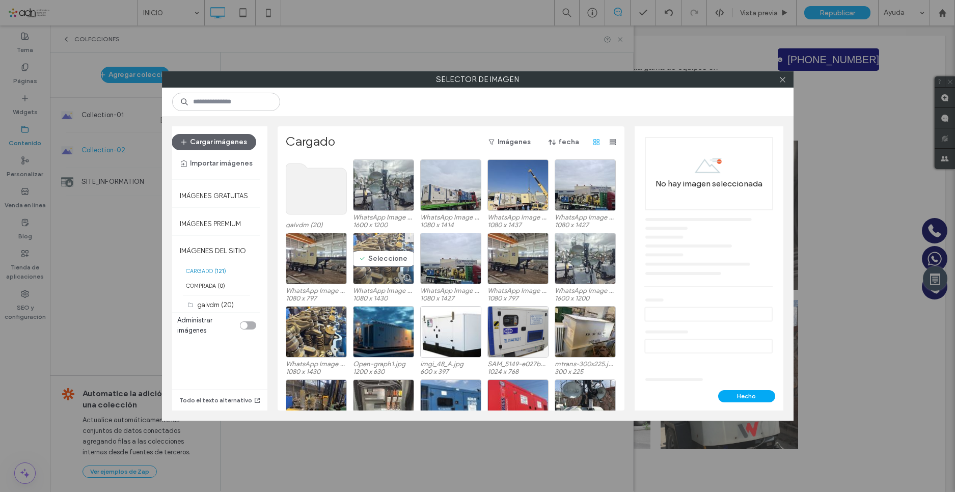
click at [374, 258] on div "Seleccione" at bounding box center [383, 258] width 61 height 51
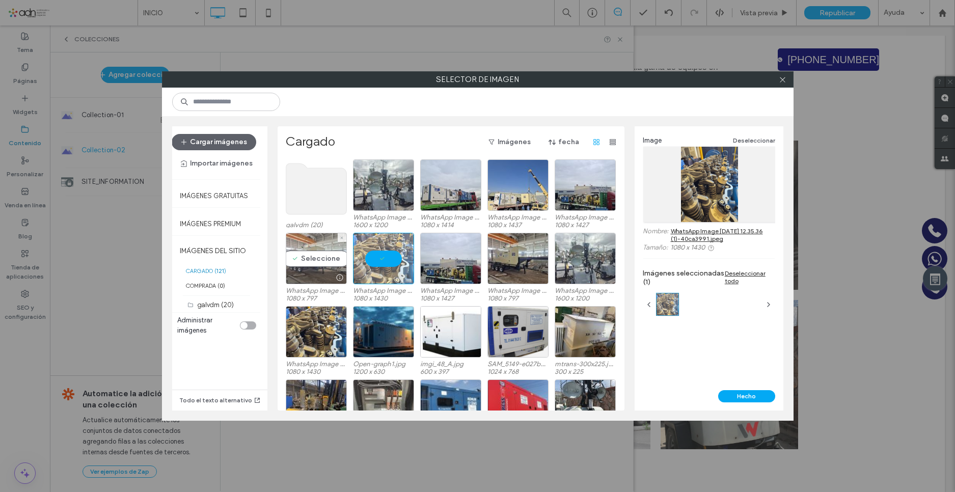
click at [314, 260] on div "Seleccione" at bounding box center [316, 258] width 61 height 51
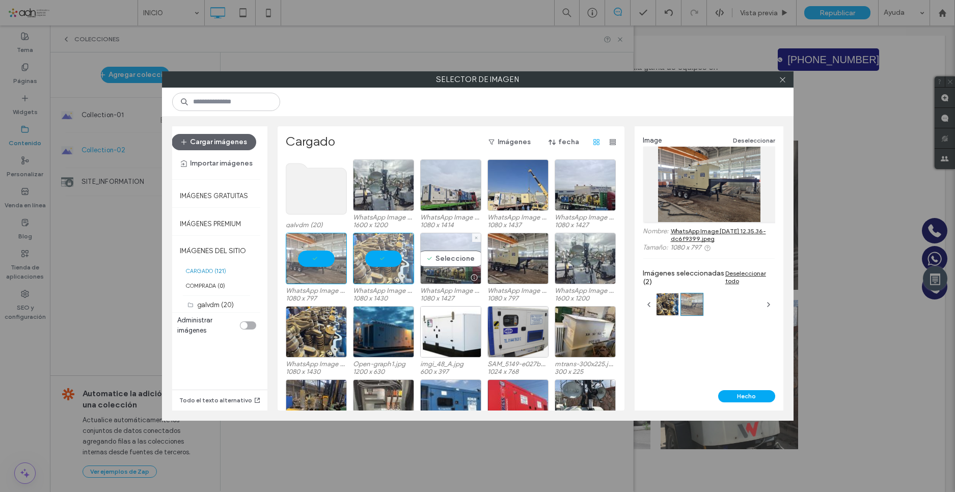
click at [459, 255] on div "Seleccione" at bounding box center [450, 258] width 61 height 51
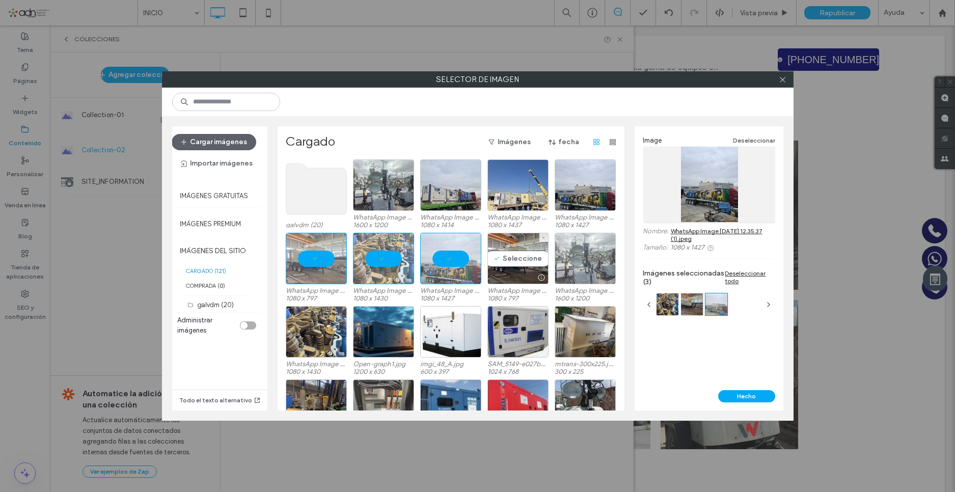
click at [533, 258] on div "Seleccione" at bounding box center [517, 258] width 61 height 51
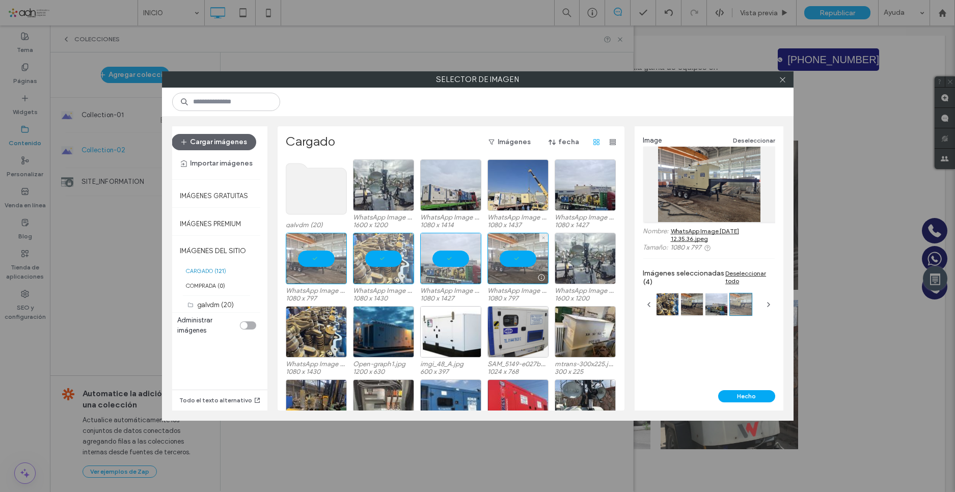
click at [539, 239] on div at bounding box center [543, 237] width 9 height 9
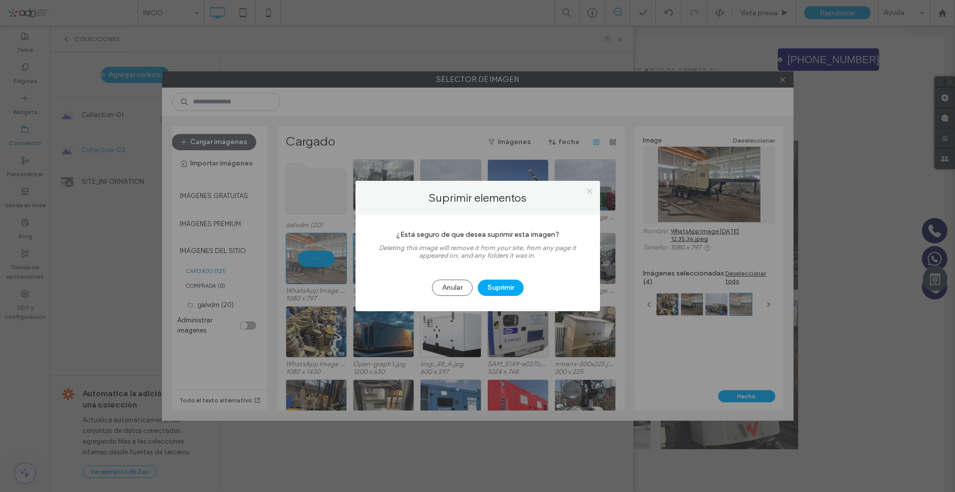
click at [588, 191] on icon at bounding box center [590, 191] width 8 height 8
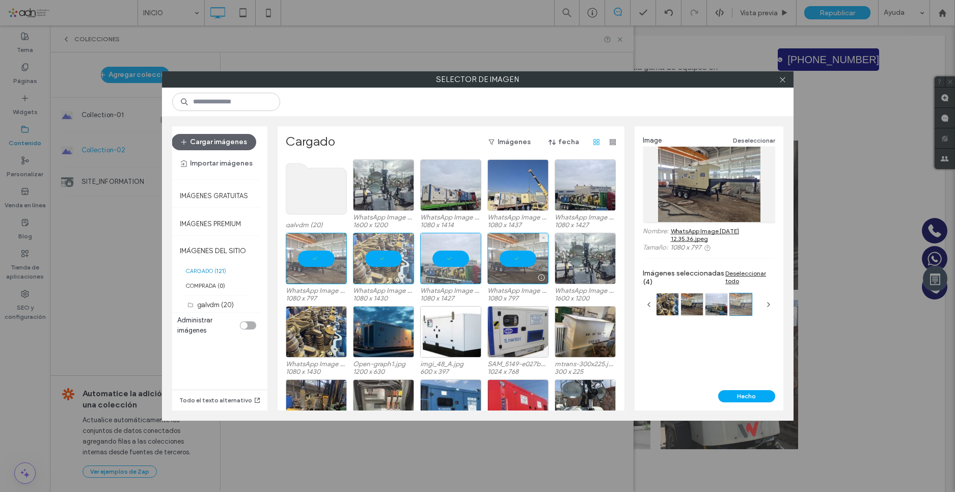
click at [513, 255] on div at bounding box center [517, 258] width 61 height 51
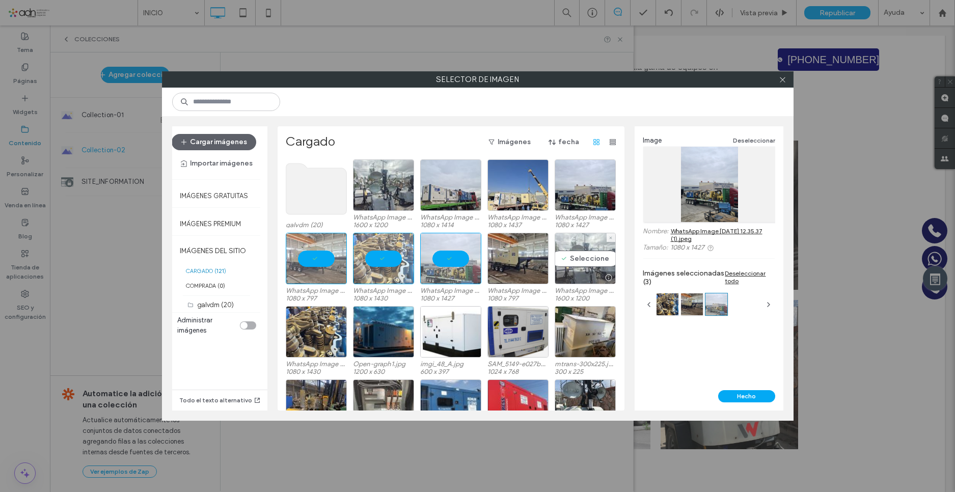
click at [590, 264] on div "Seleccione" at bounding box center [585, 258] width 61 height 51
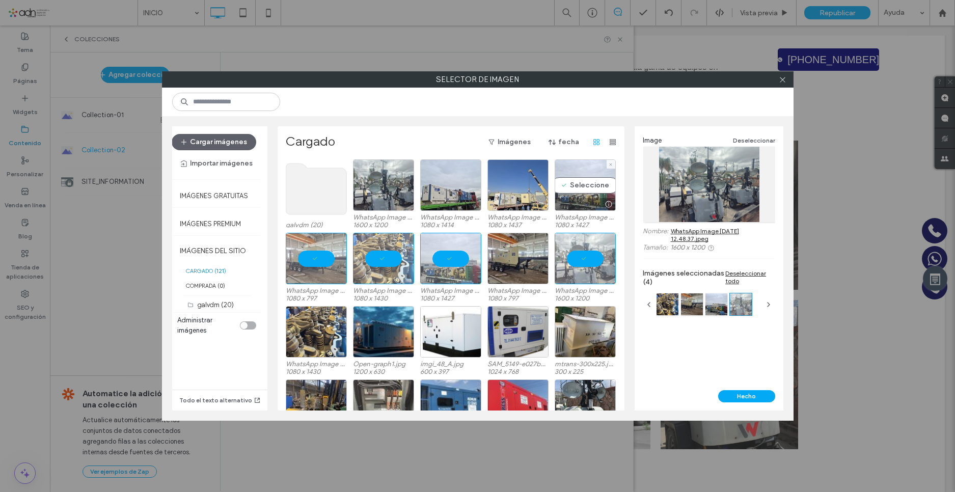
click at [591, 182] on div "Seleccione" at bounding box center [585, 184] width 61 height 51
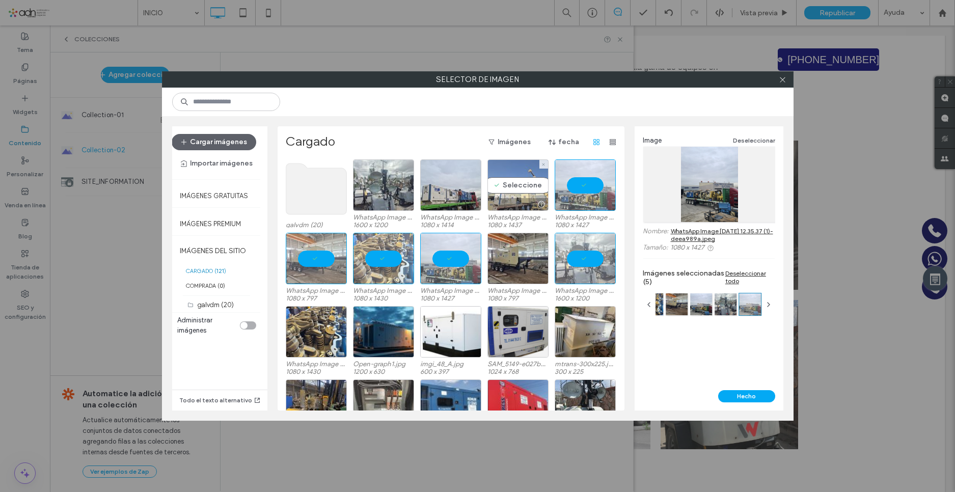
click at [506, 180] on div "Seleccione" at bounding box center [517, 184] width 61 height 51
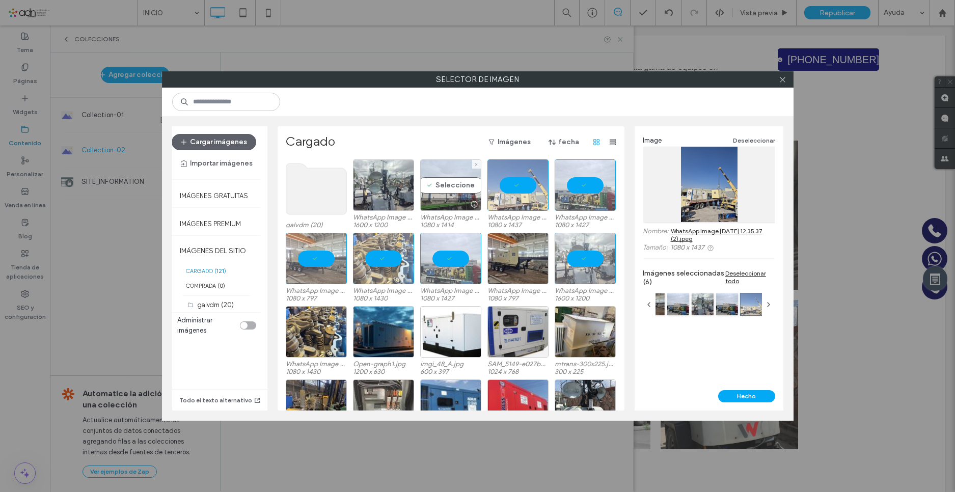
click at [449, 188] on div "Seleccione" at bounding box center [450, 184] width 61 height 51
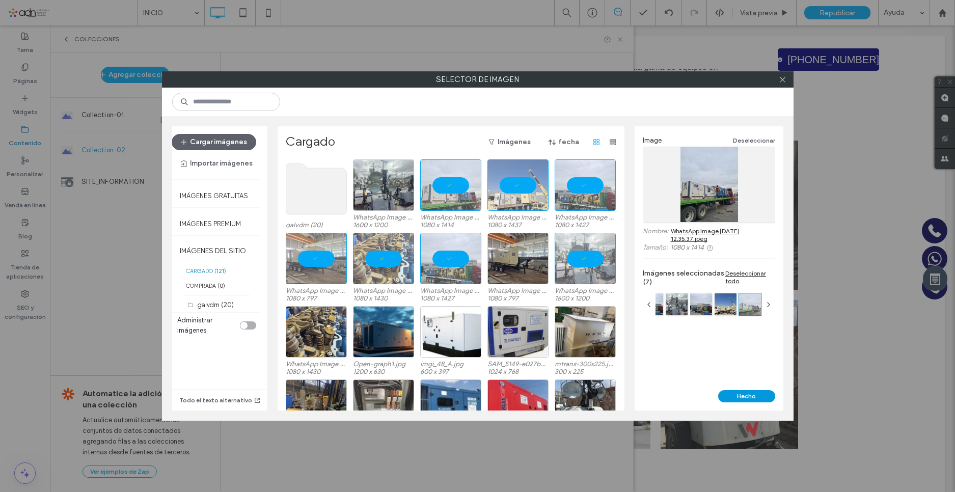
click at [755, 395] on button "Hecho" at bounding box center [746, 396] width 57 height 12
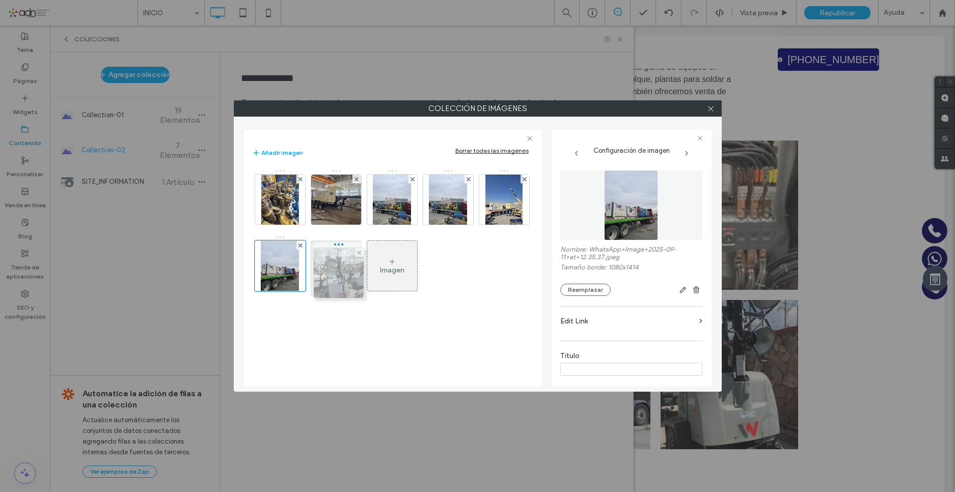
drag, startPoint x: 446, startPoint y: 196, endPoint x: 334, endPoint y: 269, distance: 133.9
click at [468, 179] on use at bounding box center [468, 179] width 4 height 4
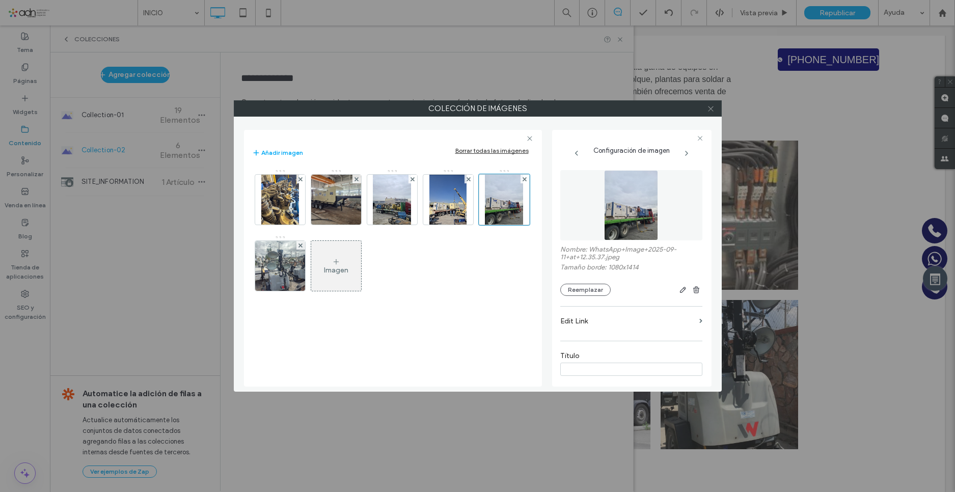
click at [712, 111] on use at bounding box center [710, 108] width 5 height 5
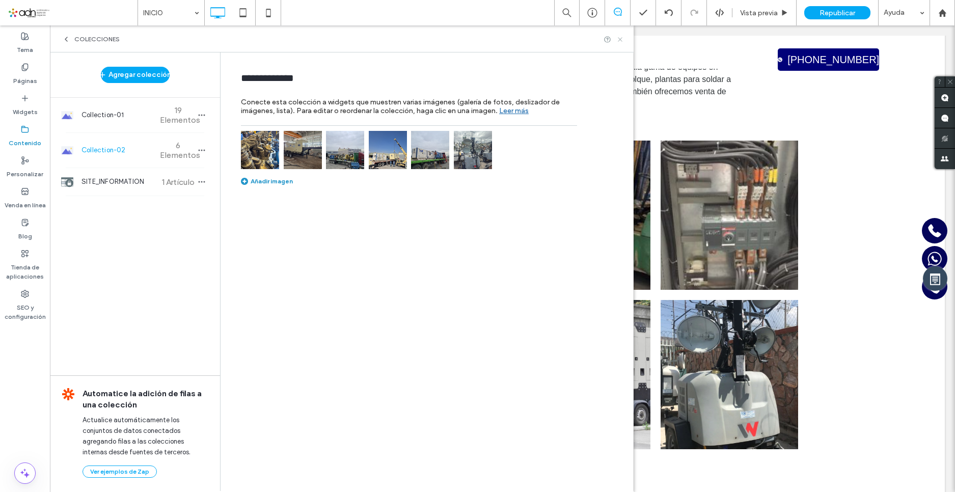
click at [622, 38] on icon at bounding box center [620, 40] width 8 height 8
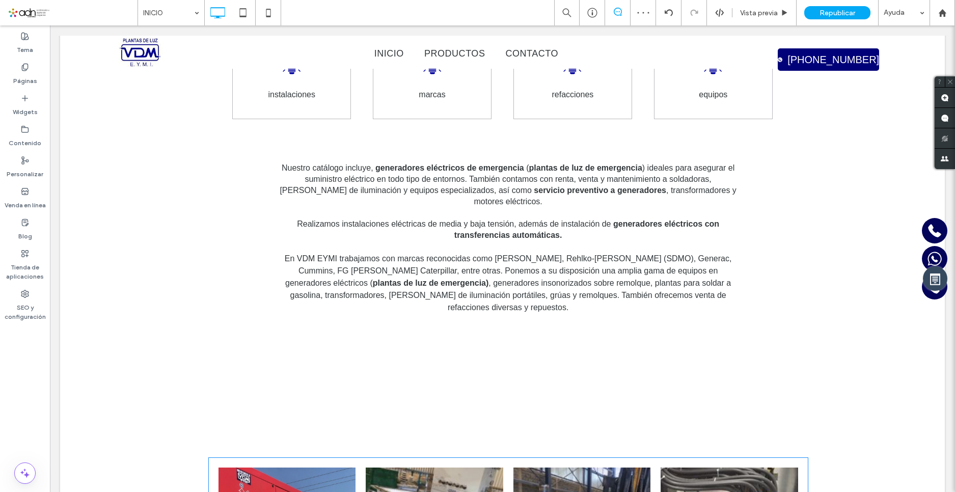
scroll to position [1069, 0]
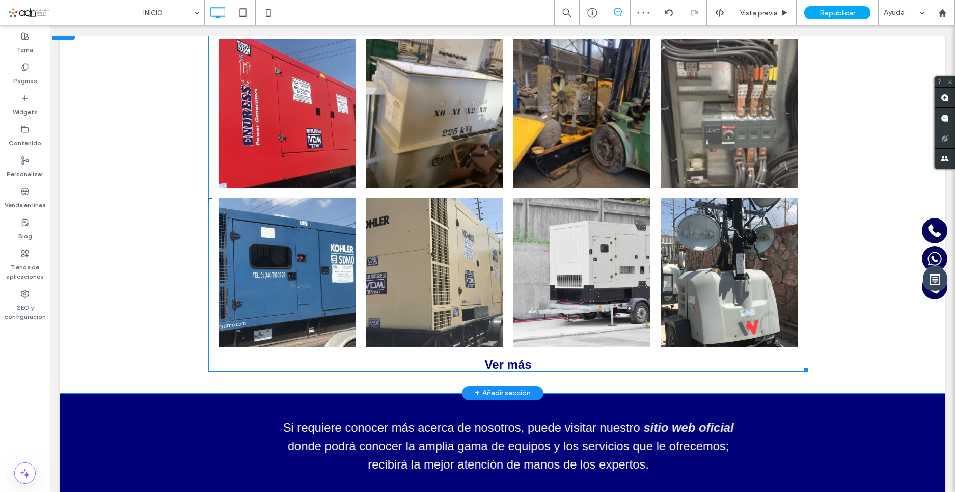
click at [481, 198] on link at bounding box center [434, 272] width 137 height 149
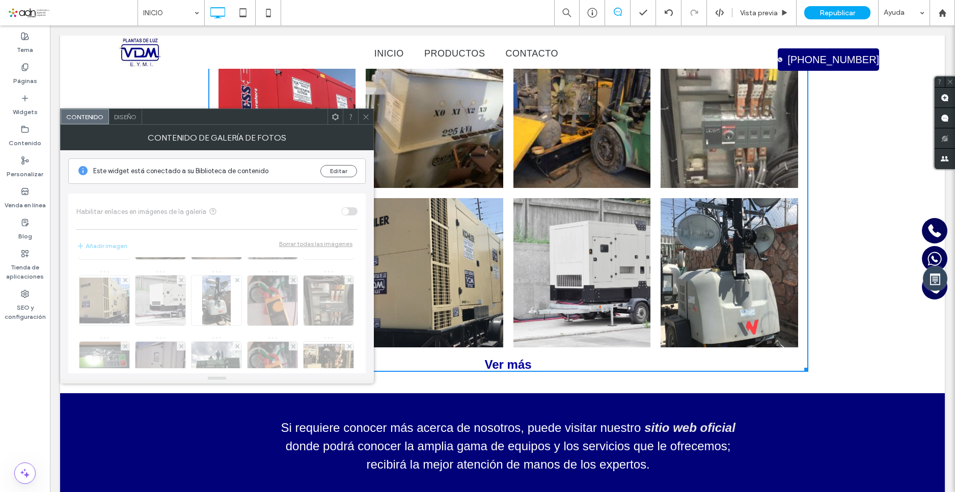
scroll to position [153, 0]
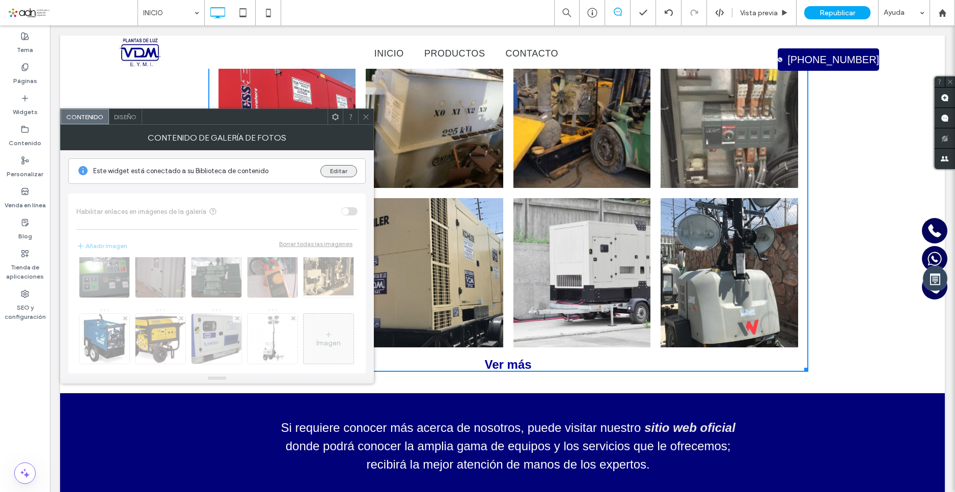
click at [338, 169] on button "Editar" at bounding box center [338, 171] width 37 height 12
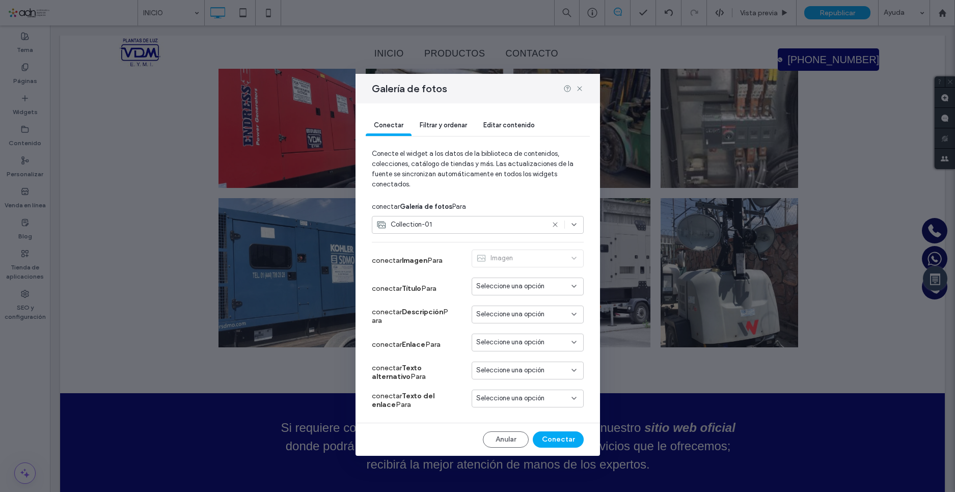
click at [576, 219] on div "Collection-01" at bounding box center [478, 225] width 212 height 18
click at [425, 271] on div "Collection-02" at bounding box center [477, 278] width 211 height 18
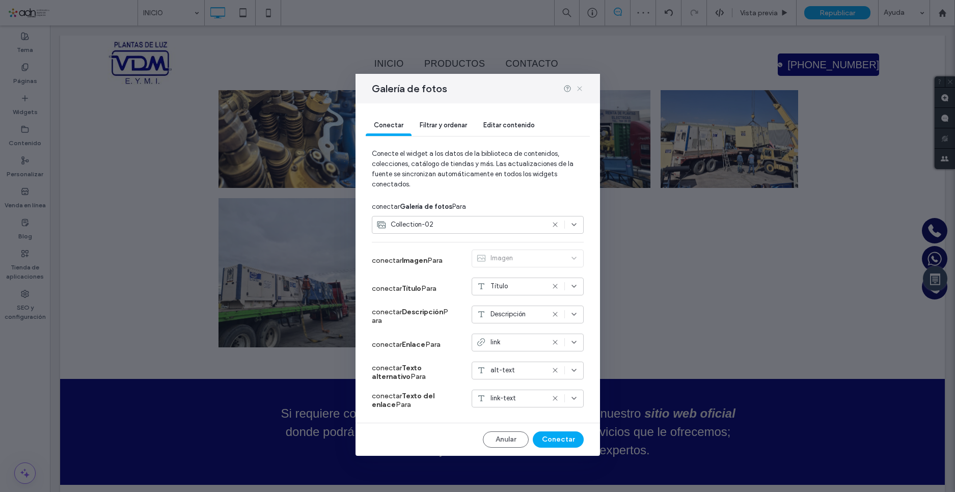
click at [578, 87] on use at bounding box center [579, 88] width 5 height 5
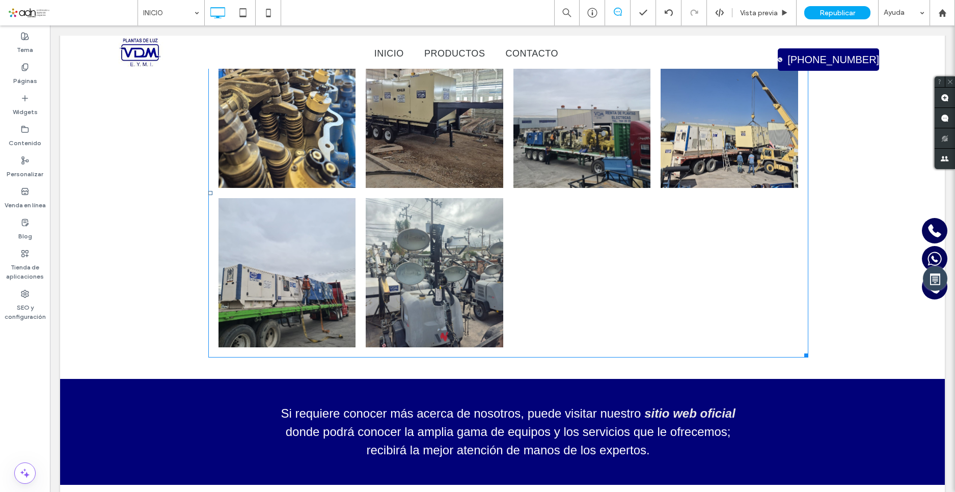
scroll to position [764, 0]
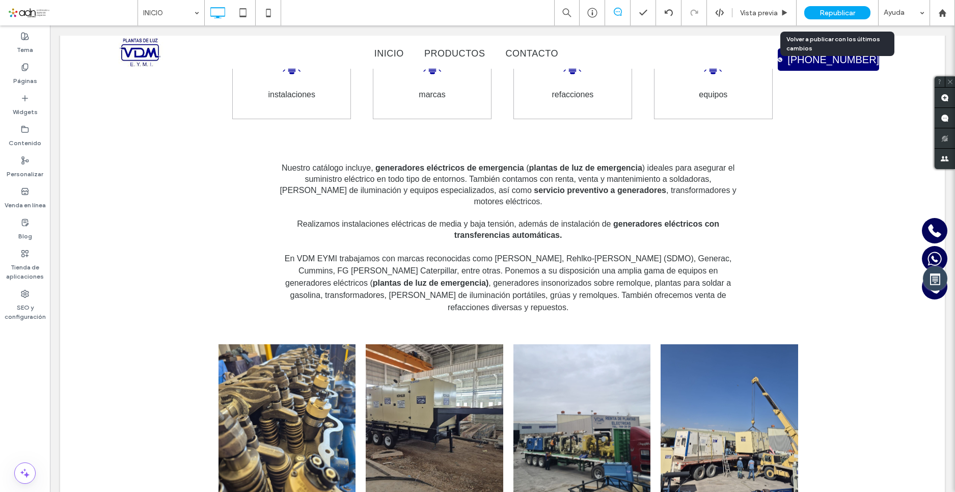
click at [819, 15] on span "Republicar" at bounding box center [837, 13] width 36 height 9
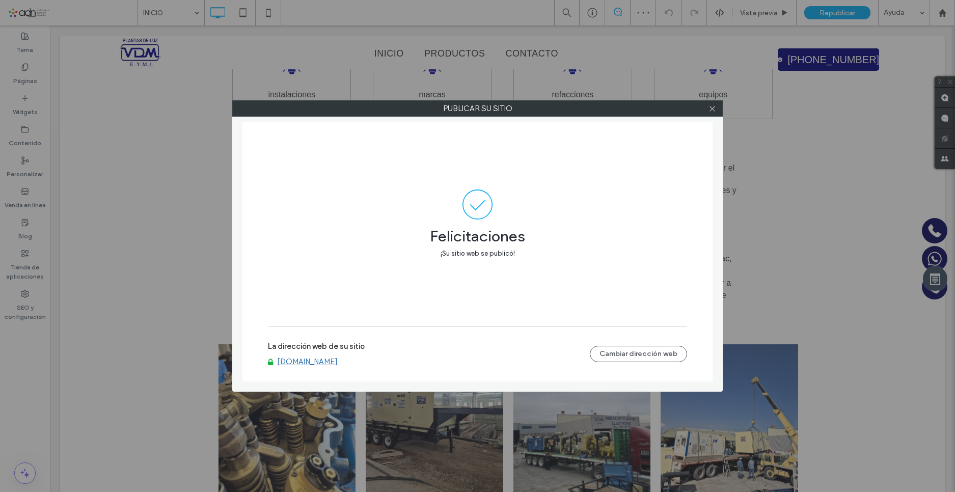
click at [312, 364] on link "[DOMAIN_NAME]" at bounding box center [307, 361] width 61 height 9
